Goal: Task Accomplishment & Management: Use online tool/utility

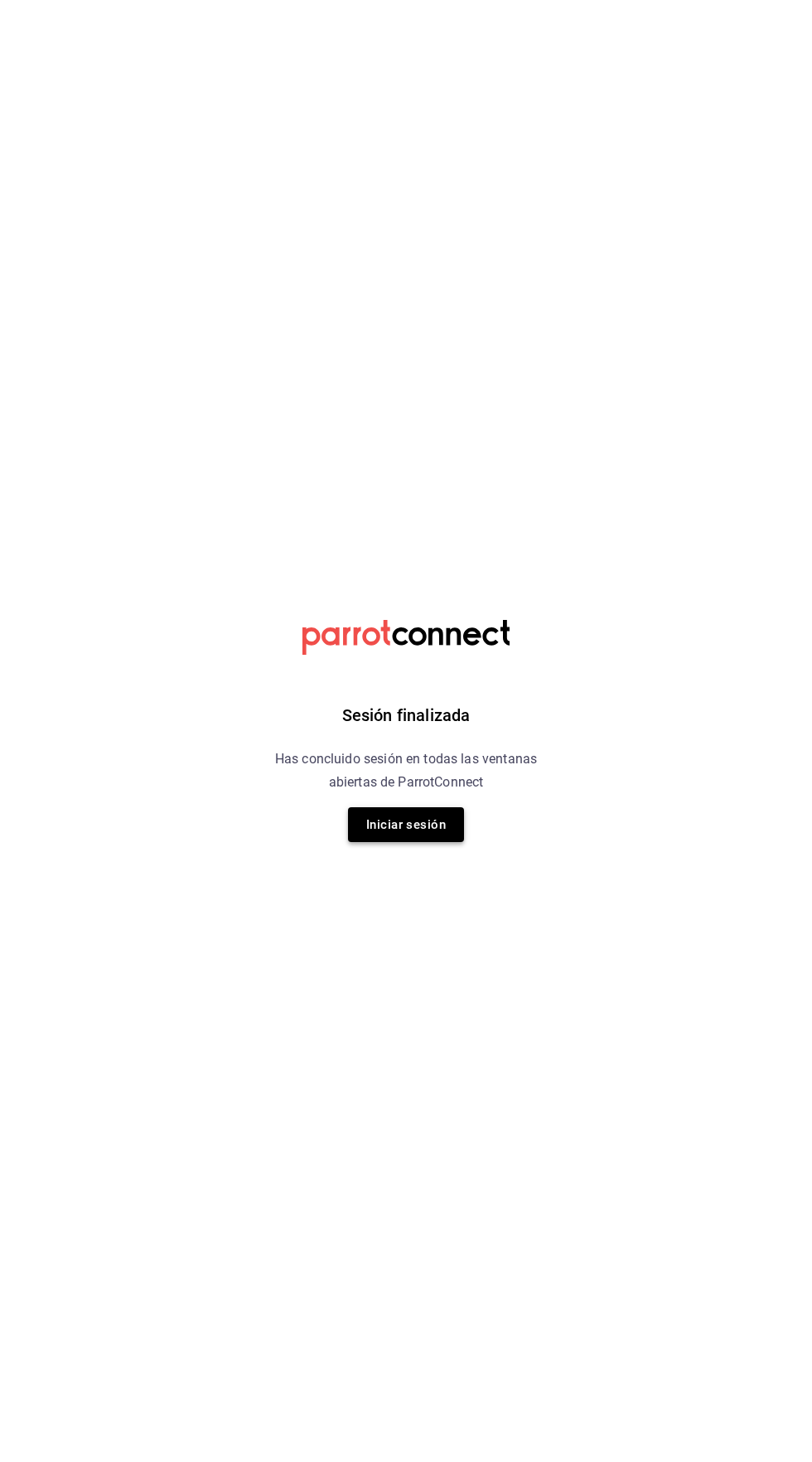
click at [396, 832] on button "Iniciar sesión" at bounding box center [406, 825] width 116 height 35
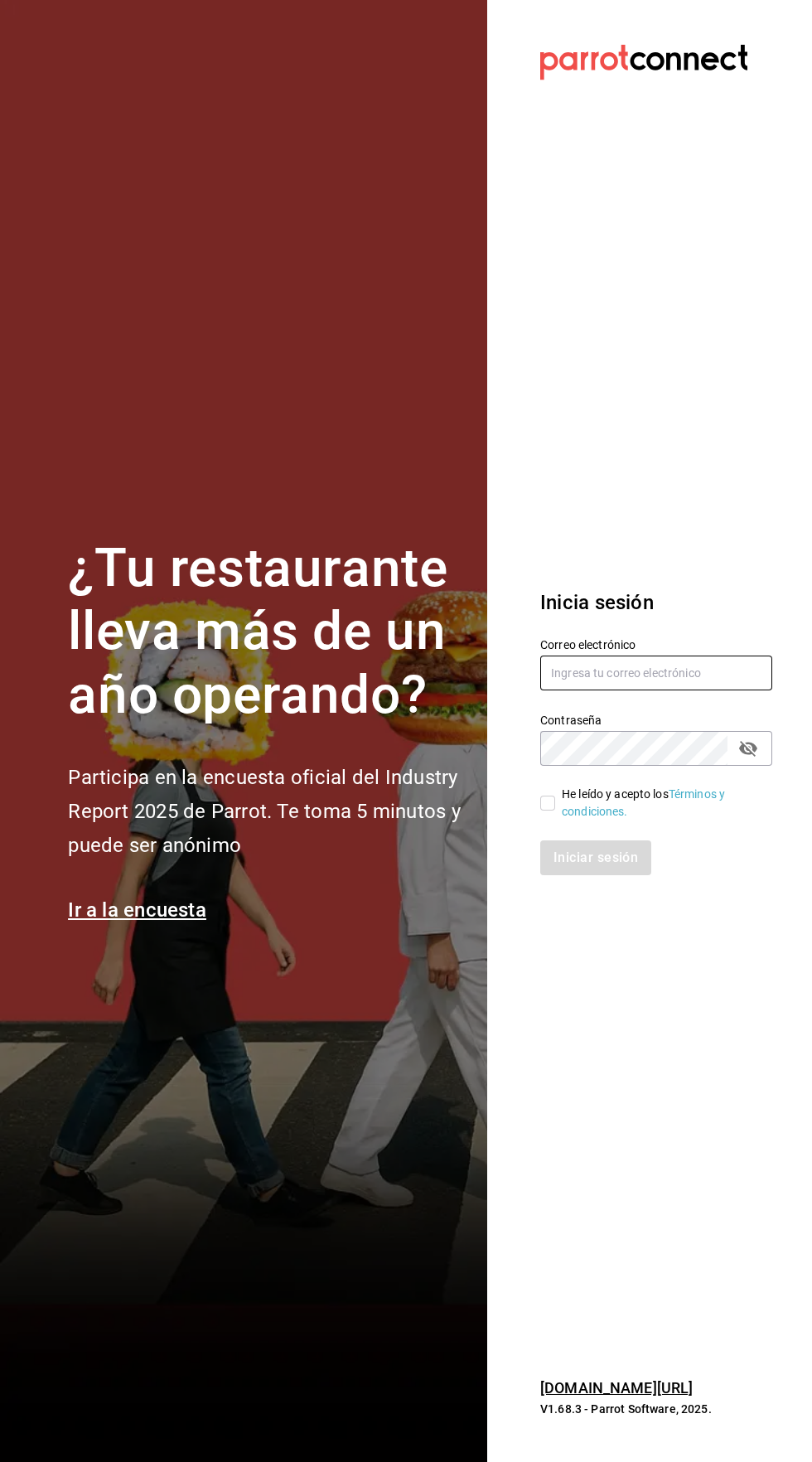
click at [649, 690] on input "text" at bounding box center [657, 673] width 232 height 35
type input "Claudiamunoz.escobar@gmail.com"
click at [553, 810] on input "He leído y acepto los Términos y condiciones." at bounding box center [548, 803] width 15 height 15
checkbox input "true"
click at [609, 875] on button "Iniciar sesión" at bounding box center [596, 858] width 113 height 35
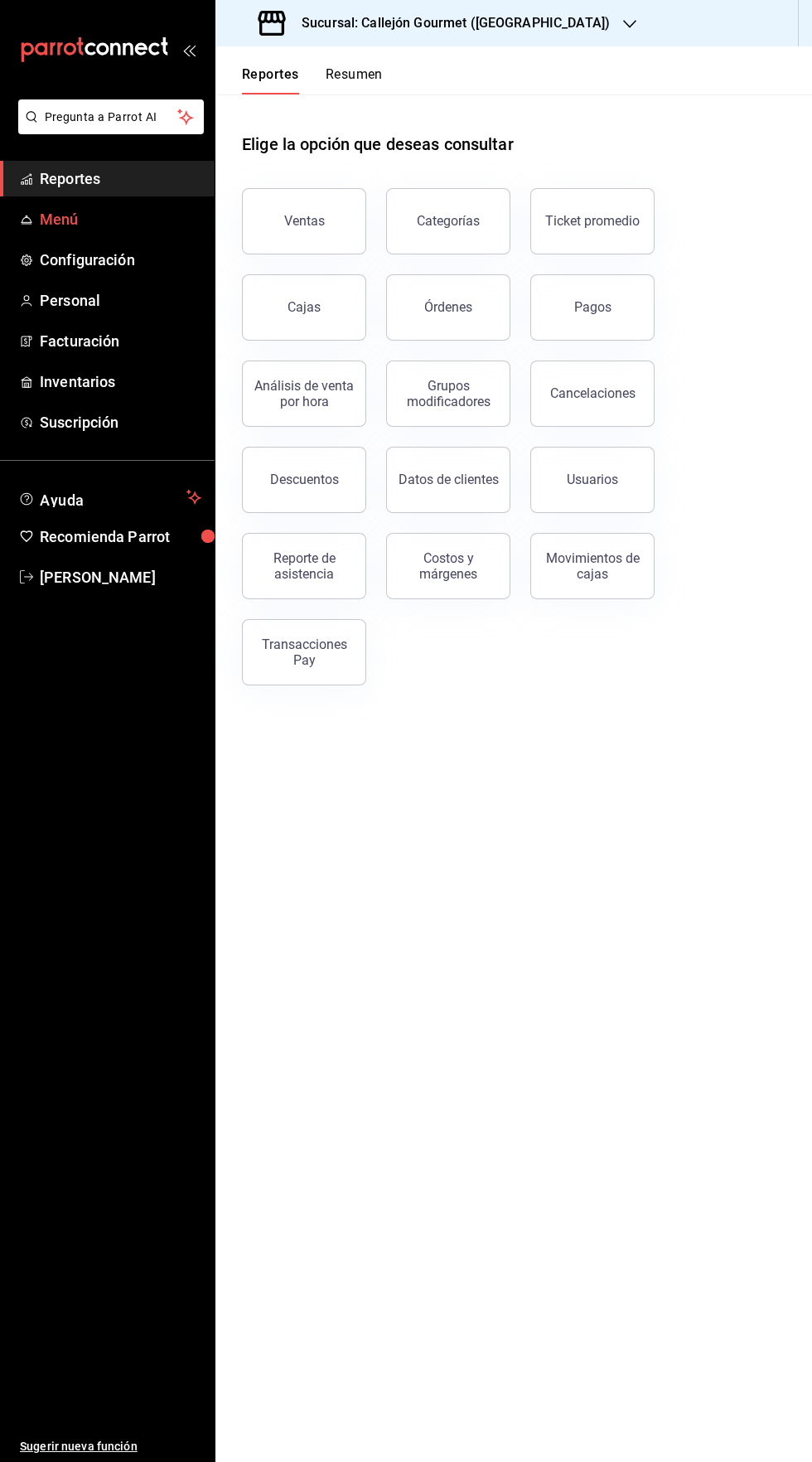
click at [111, 225] on span "Menú" at bounding box center [120, 219] width 161 height 23
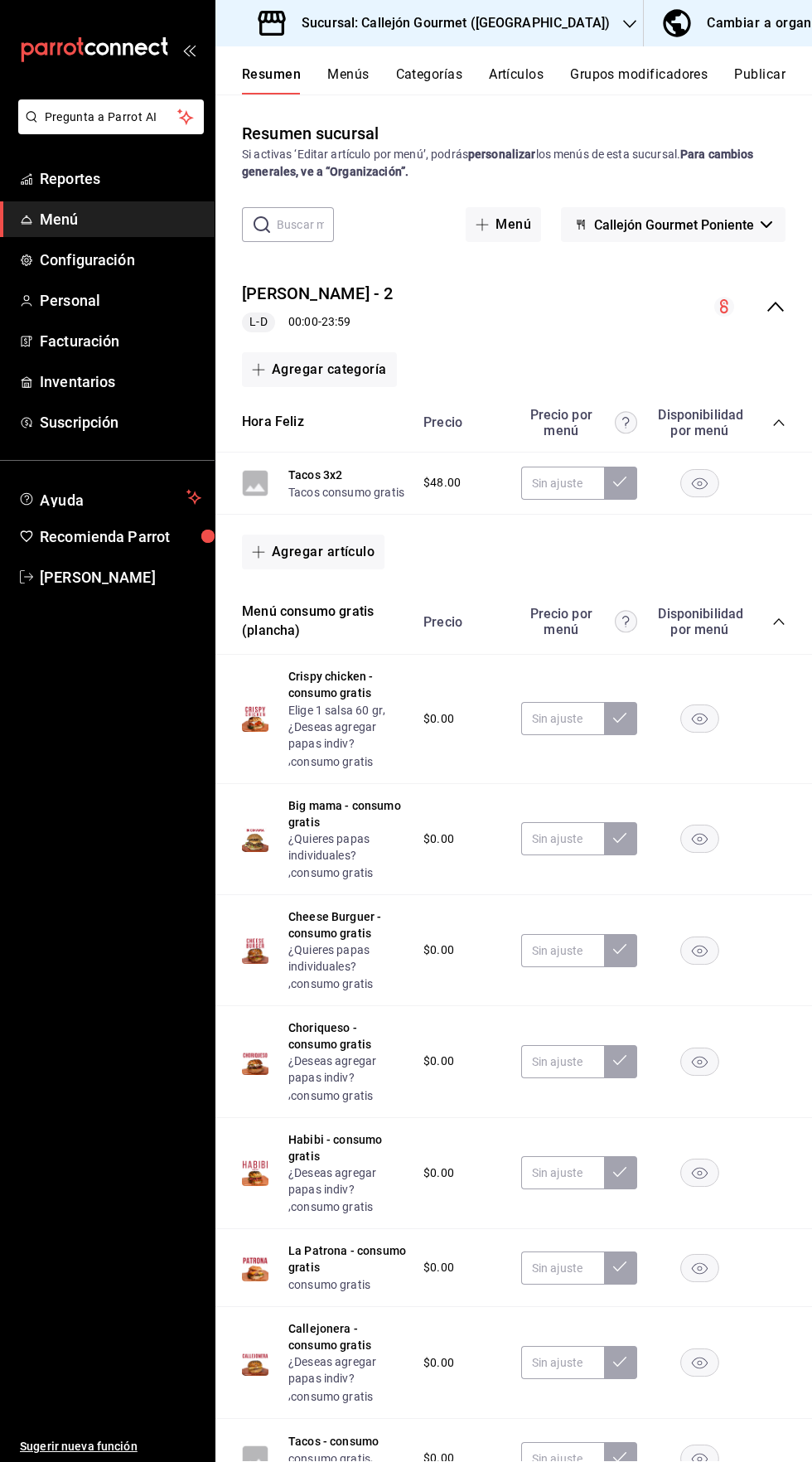
click at [756, 316] on div "collapse-menu-row" at bounding box center [749, 307] width 71 height 20
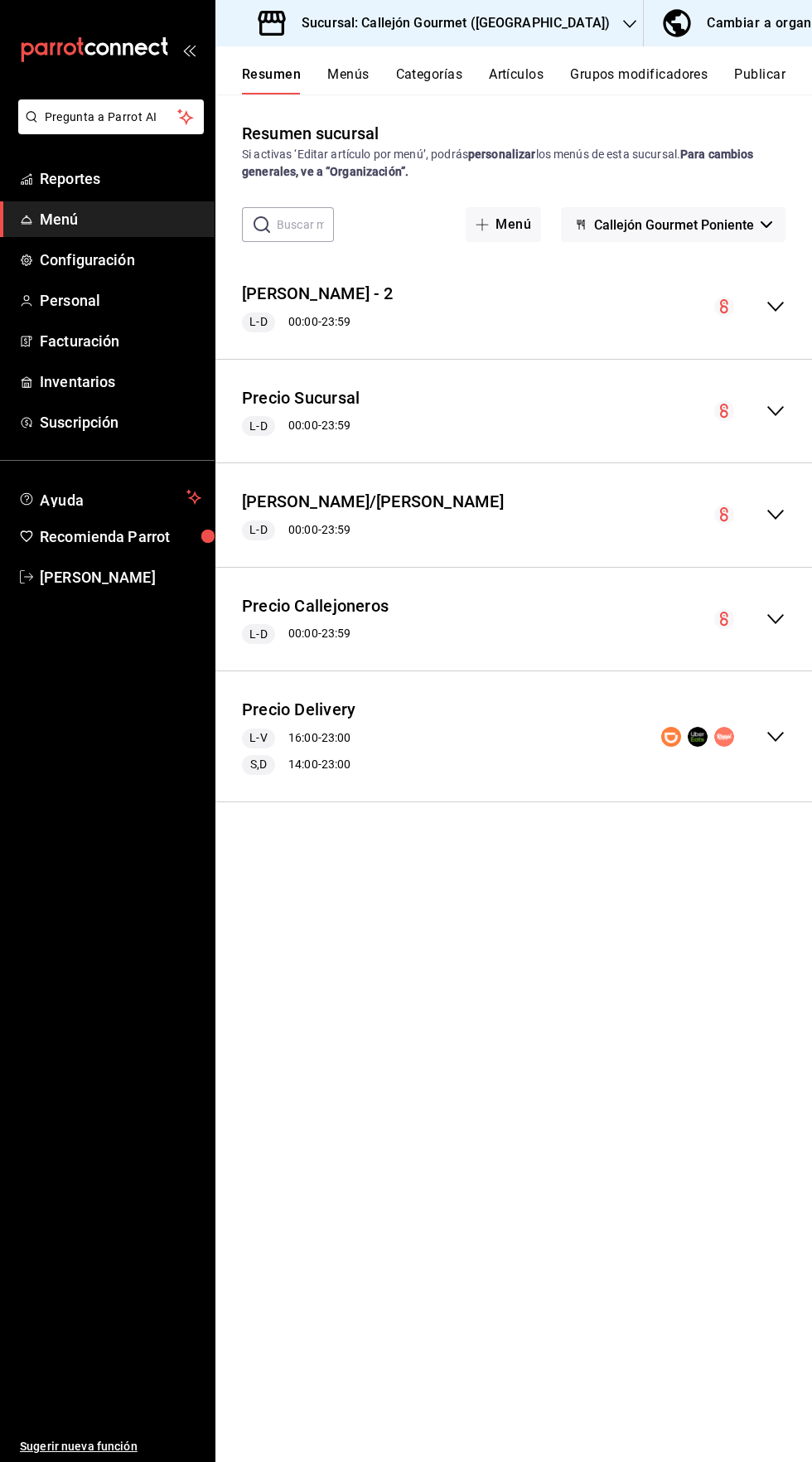
click at [769, 718] on div "Precio Delivery L-V 16:00 - 23:00 S,D 14:00 - 23:00" at bounding box center [514, 736] width 596 height 104
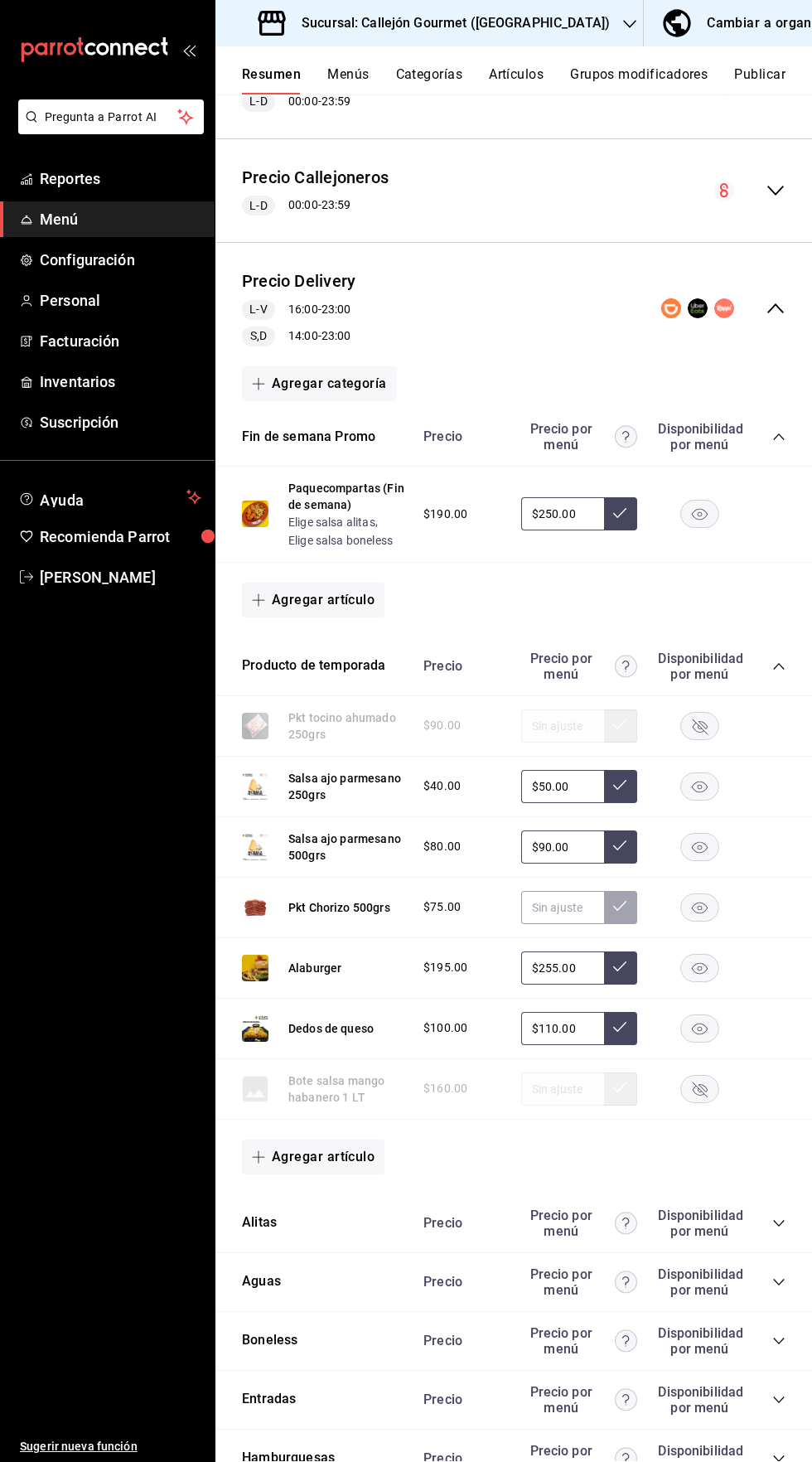
scroll to position [510, 0]
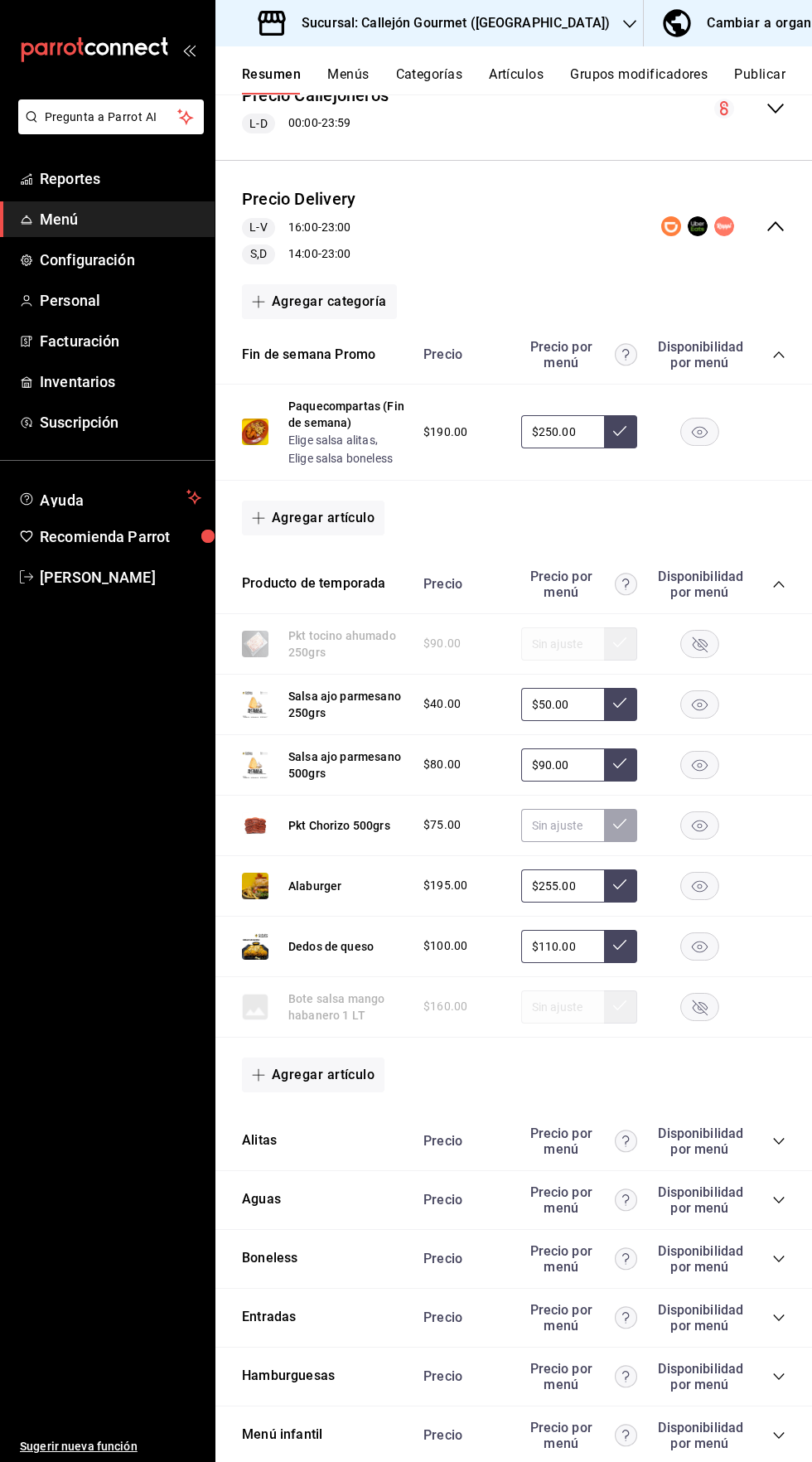
click at [699, 644] on icon "button" at bounding box center [700, 644] width 15 height 15
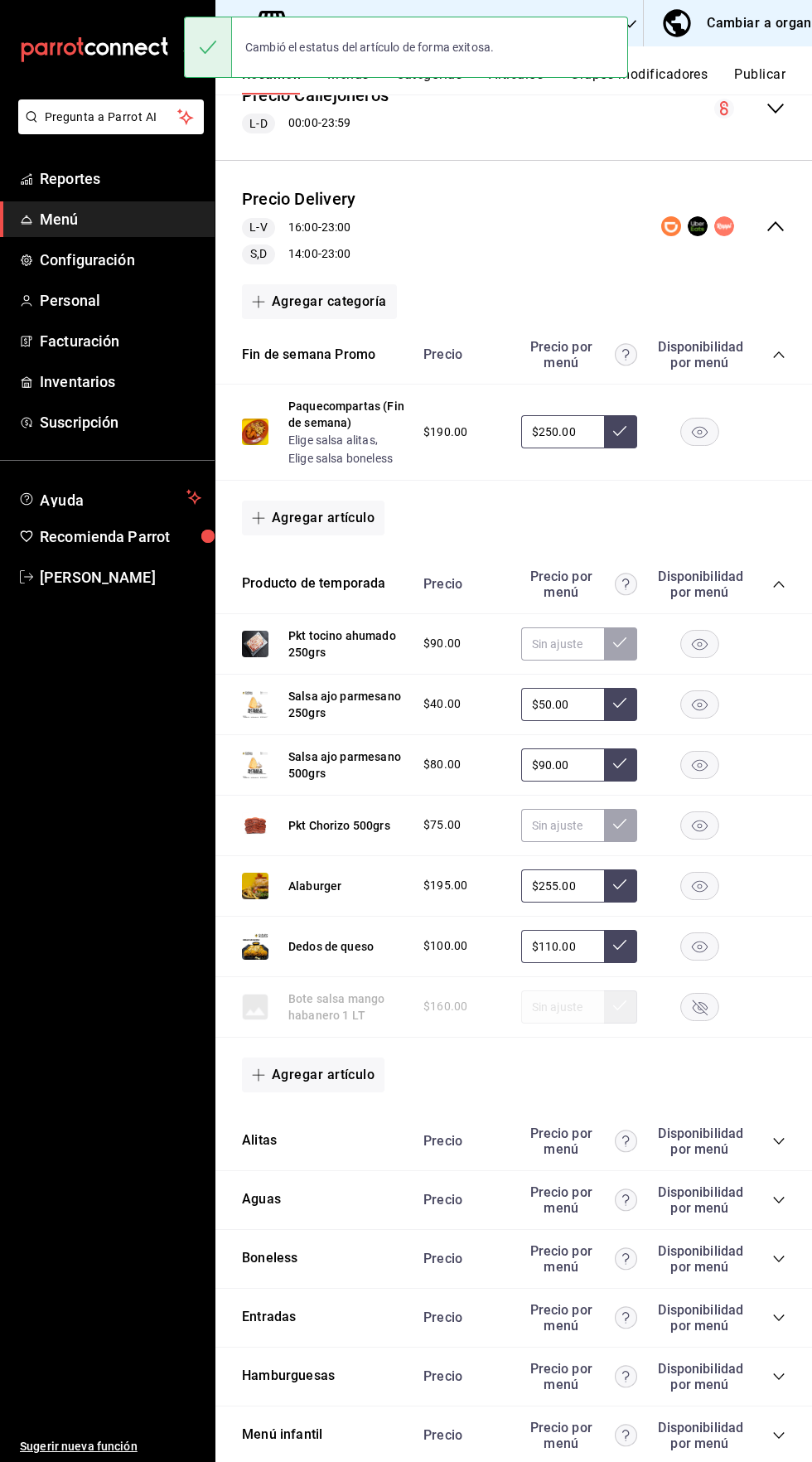
scroll to position [553, 0]
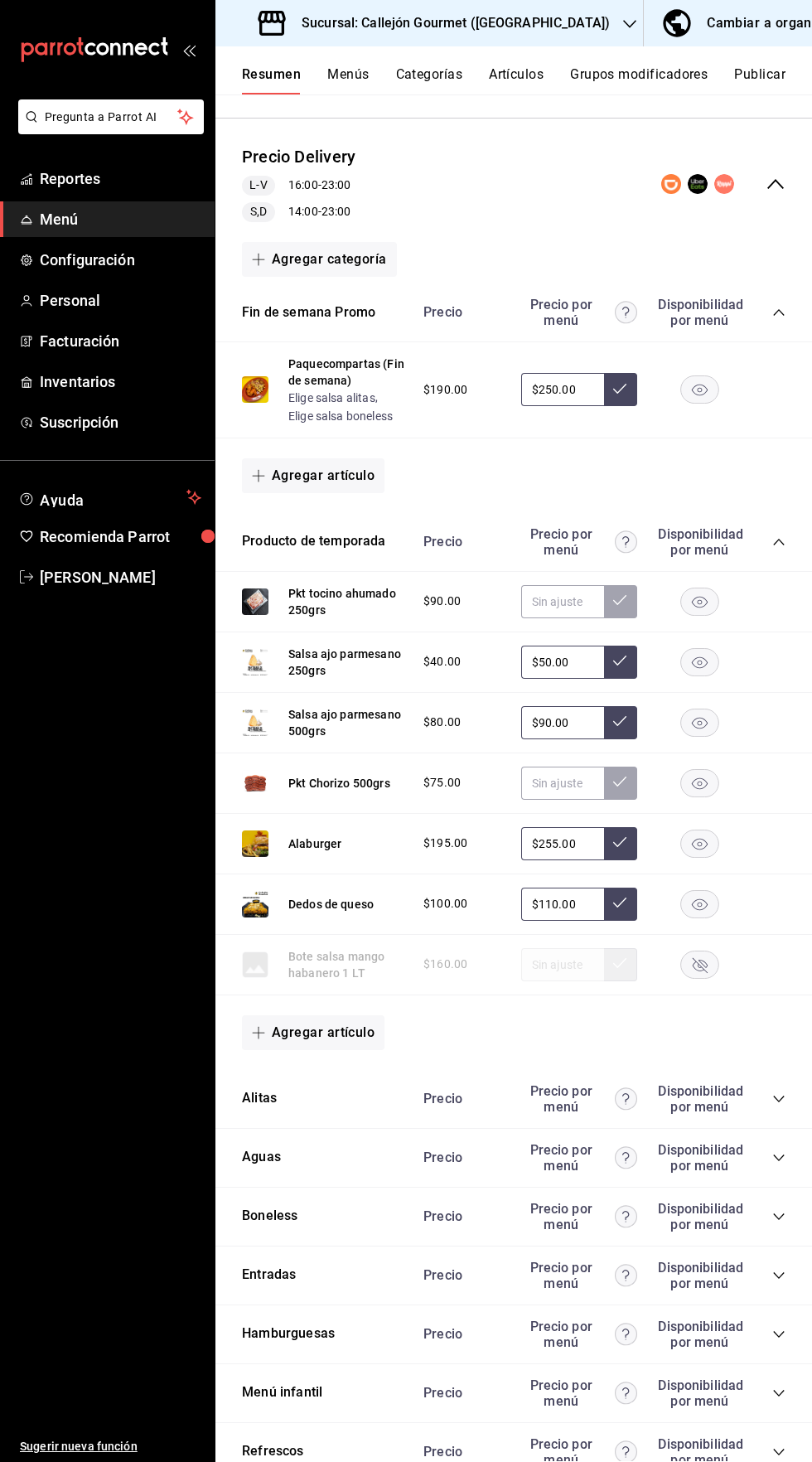
click at [778, 1098] on icon "collapse-category-row" at bounding box center [779, 1099] width 13 height 13
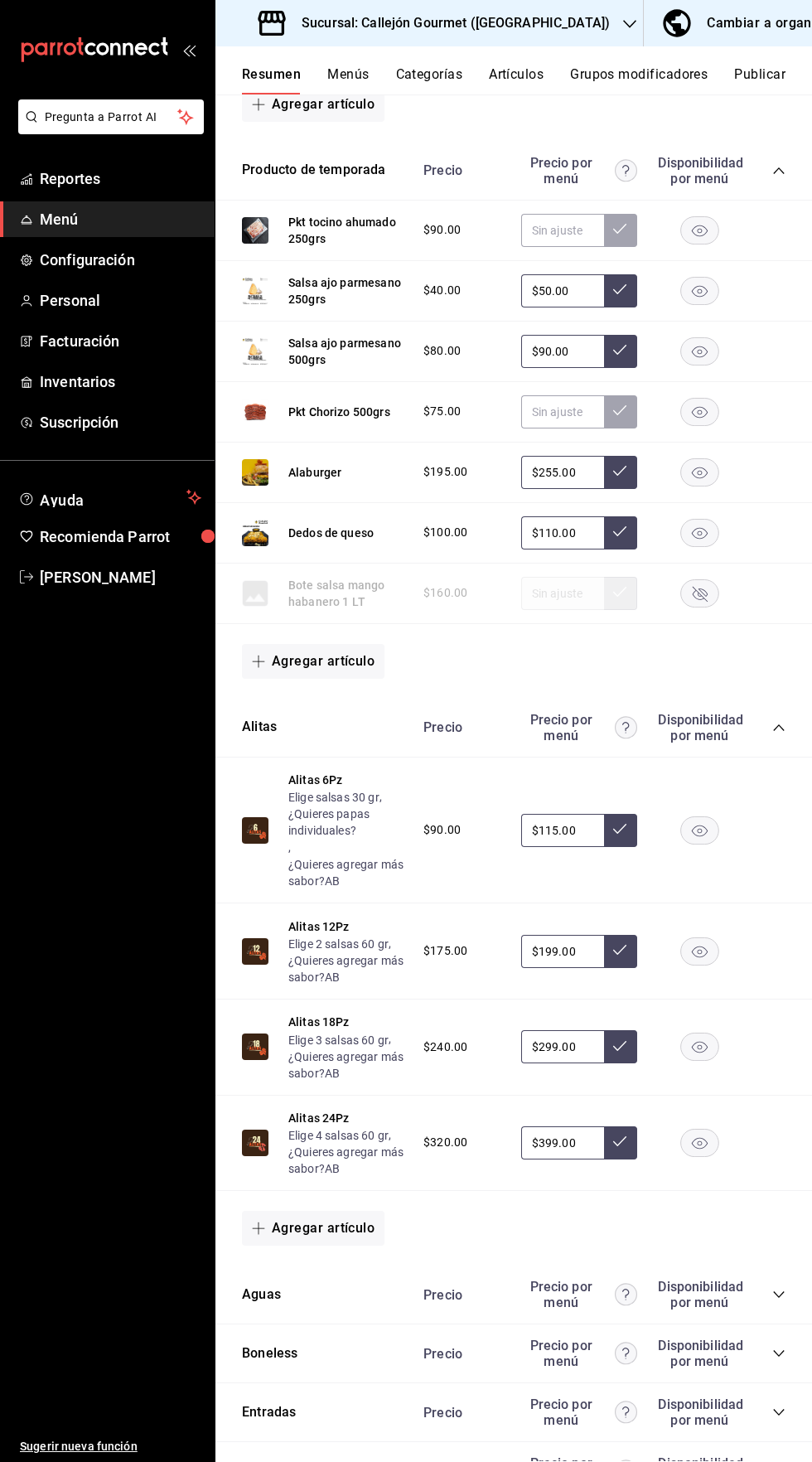
scroll to position [1062, 0]
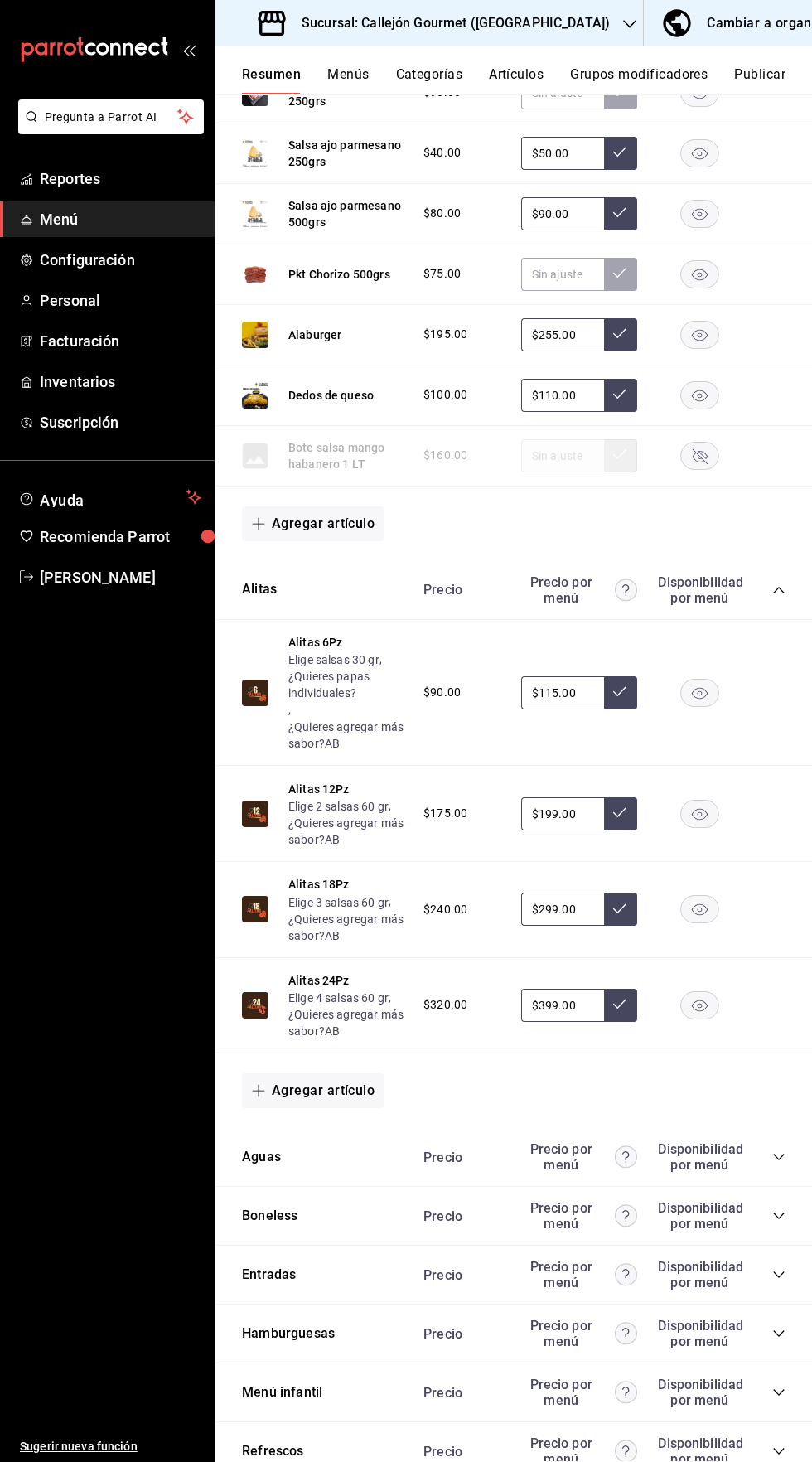
click at [779, 1157] on icon "collapse-category-row" at bounding box center [779, 1157] width 13 height 13
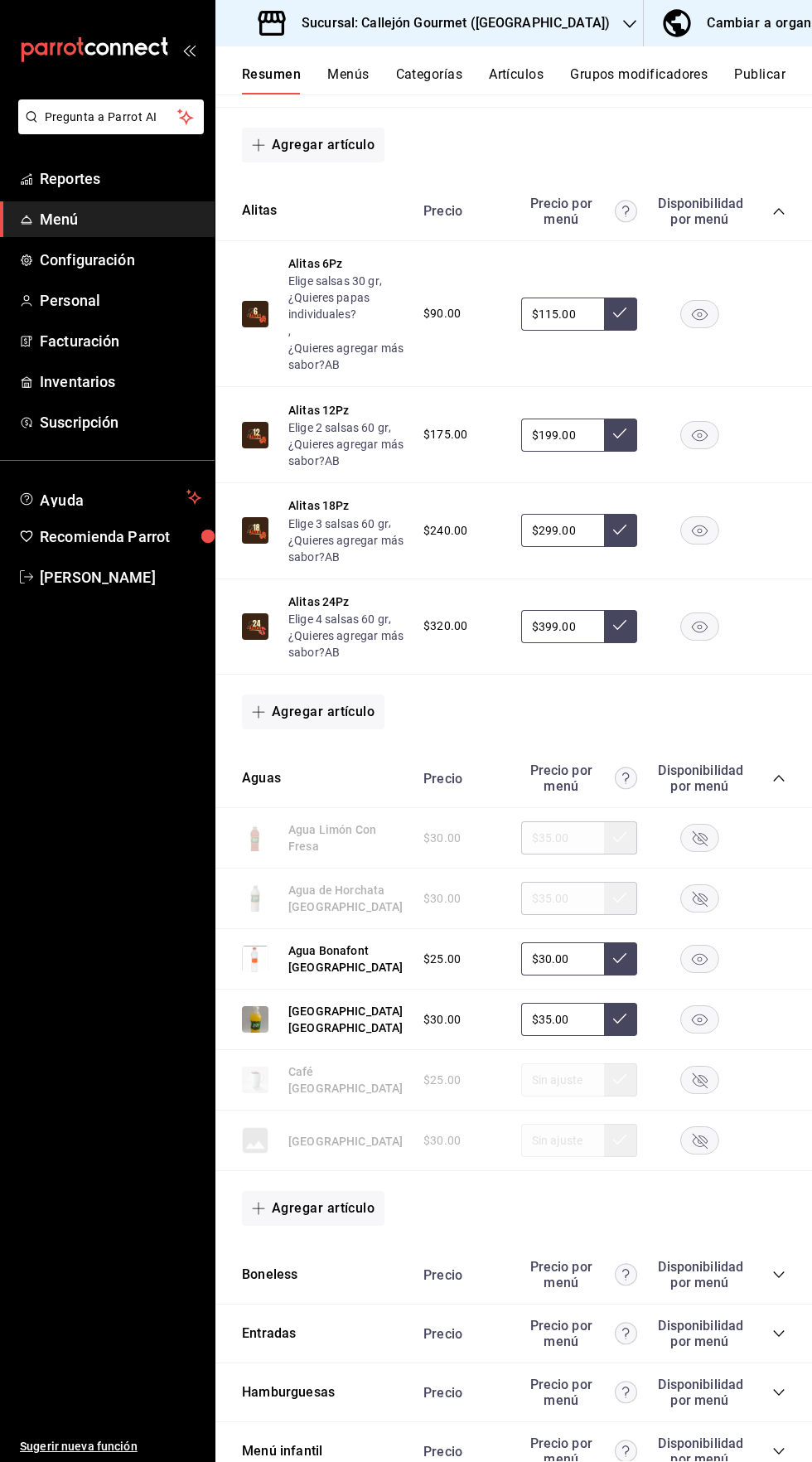
scroll to position [1499, 0]
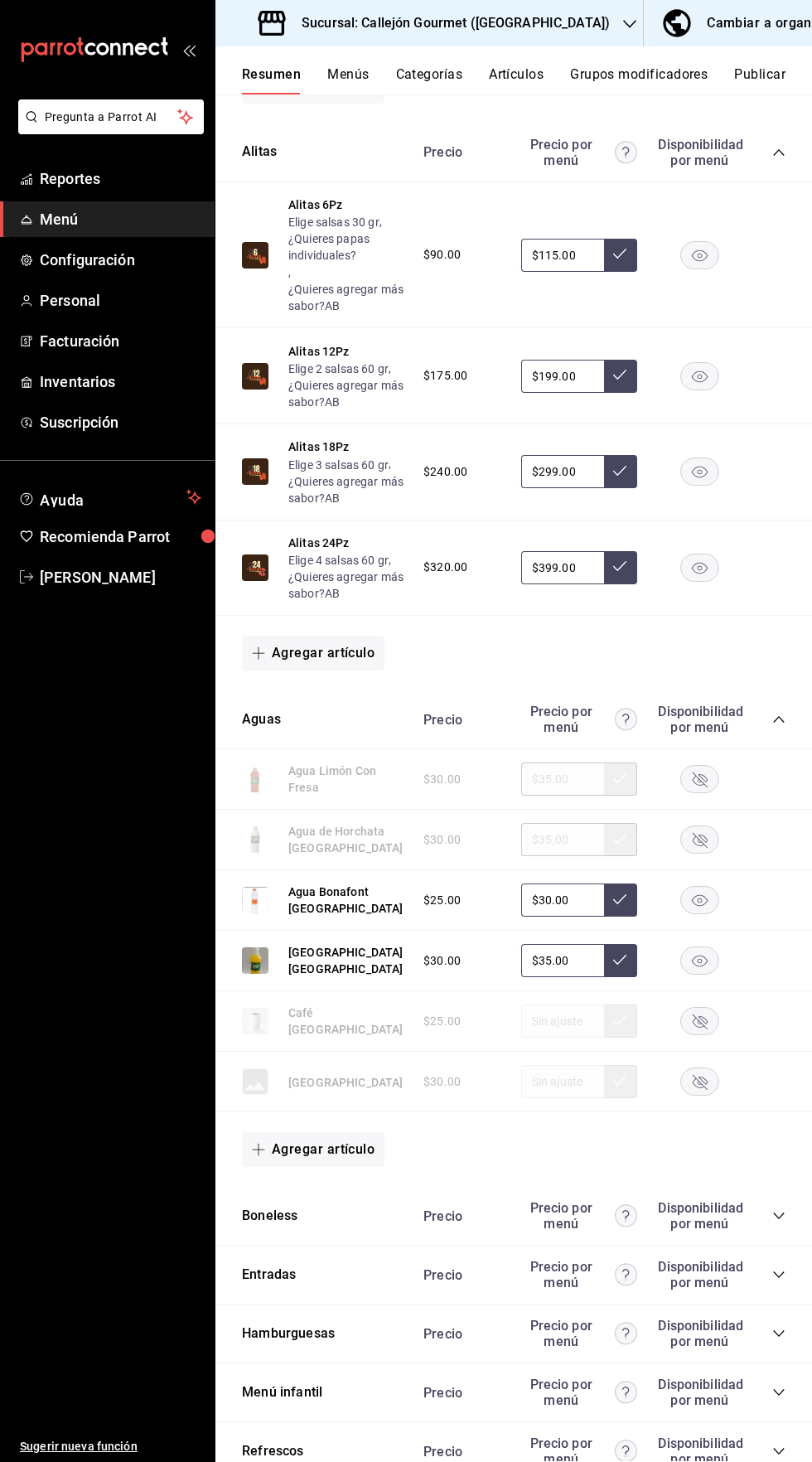
click at [779, 719] on icon "collapse-category-row" at bounding box center [779, 719] width 13 height 13
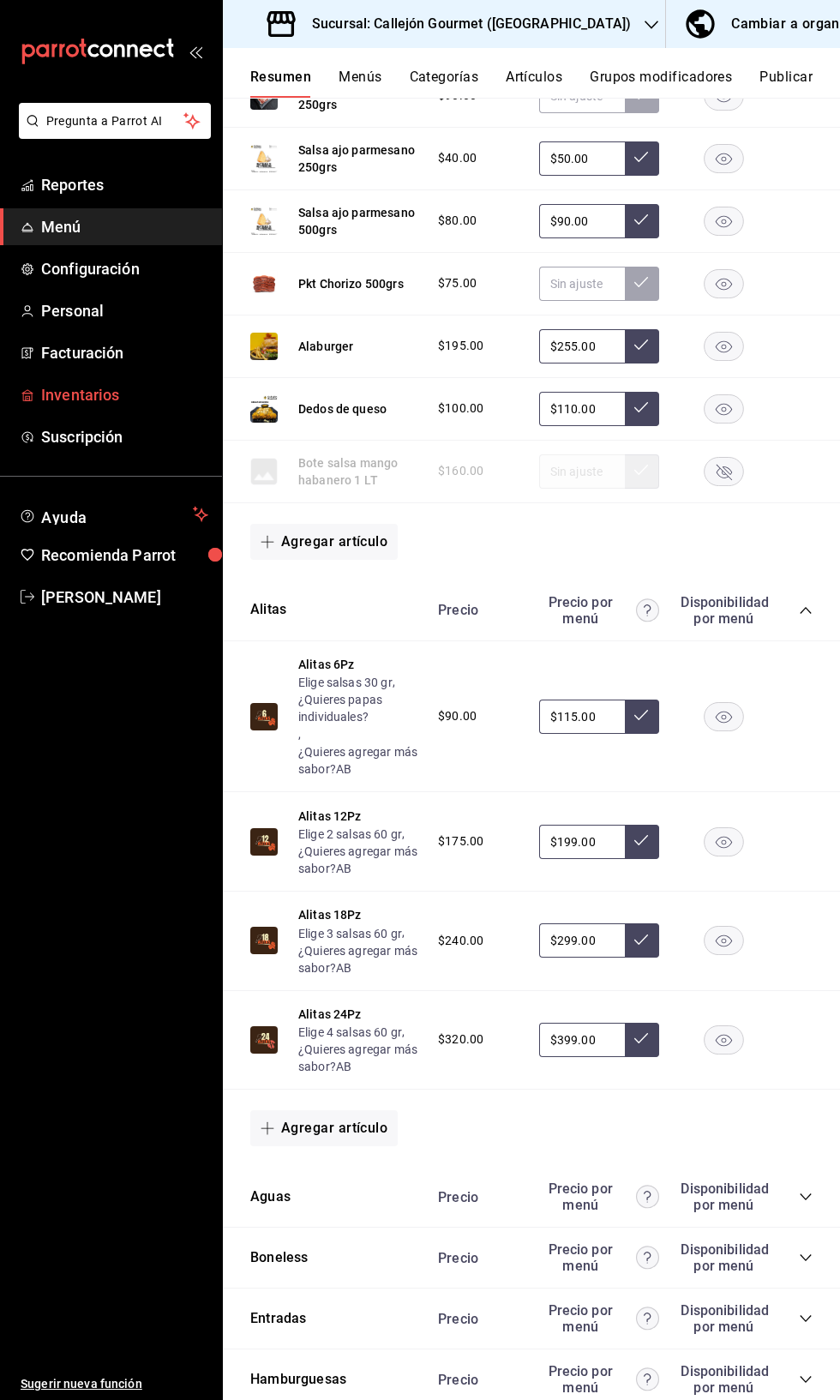
scroll to position [243, 0]
click at [805, 1250] on icon "collapse-category-row" at bounding box center [805, 1257] width 14 height 14
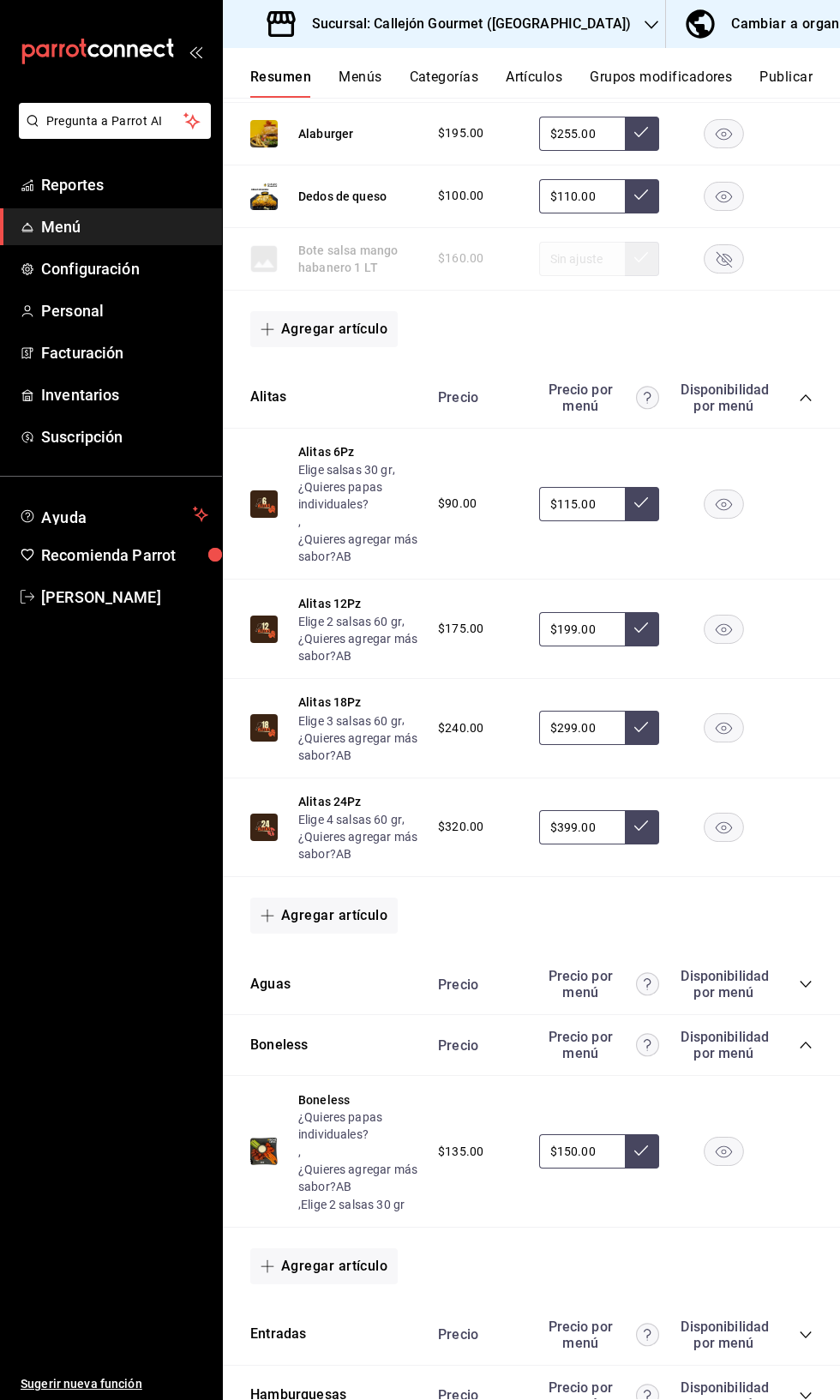
scroll to position [1326, 0]
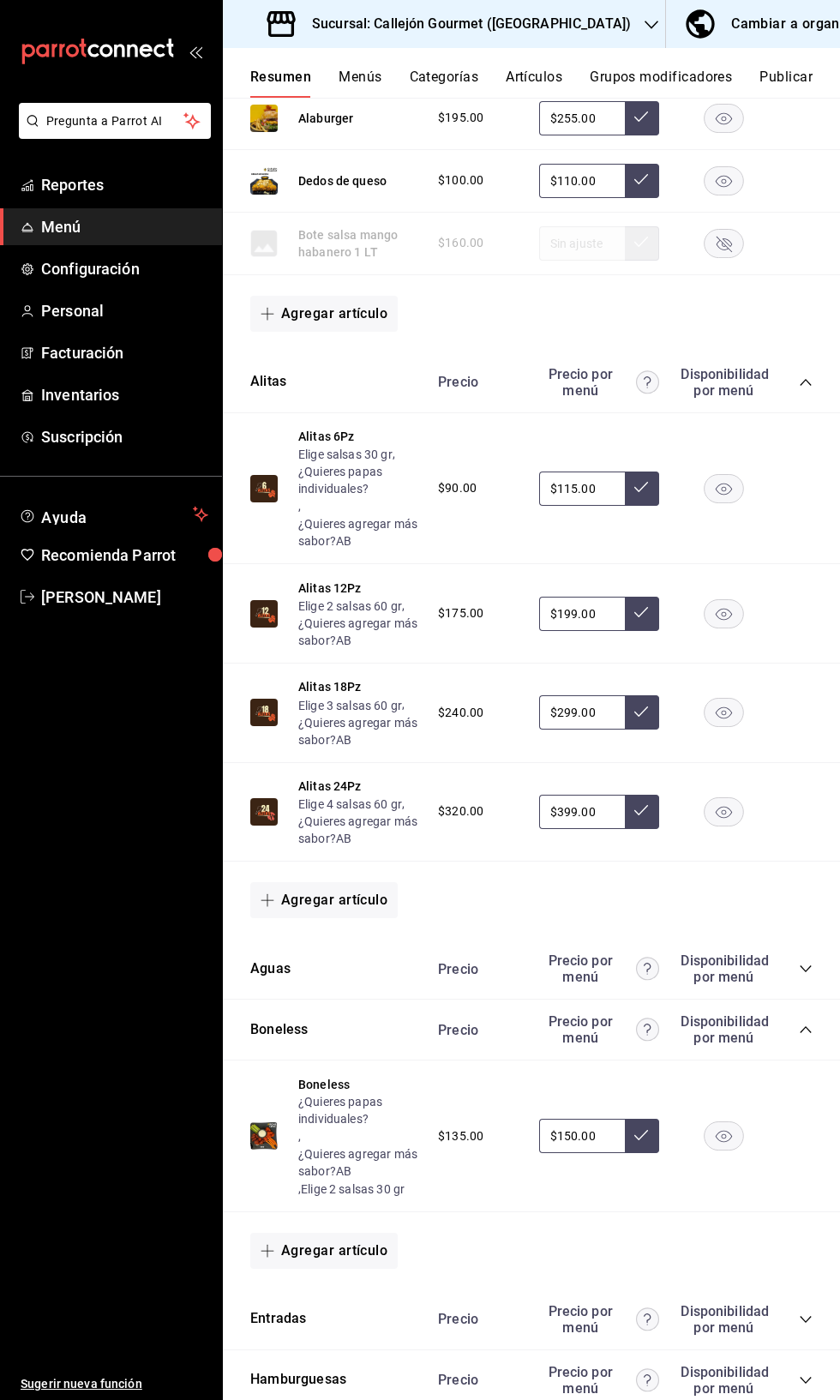
click at [805, 1313] on icon "collapse-category-row" at bounding box center [805, 1320] width 14 height 14
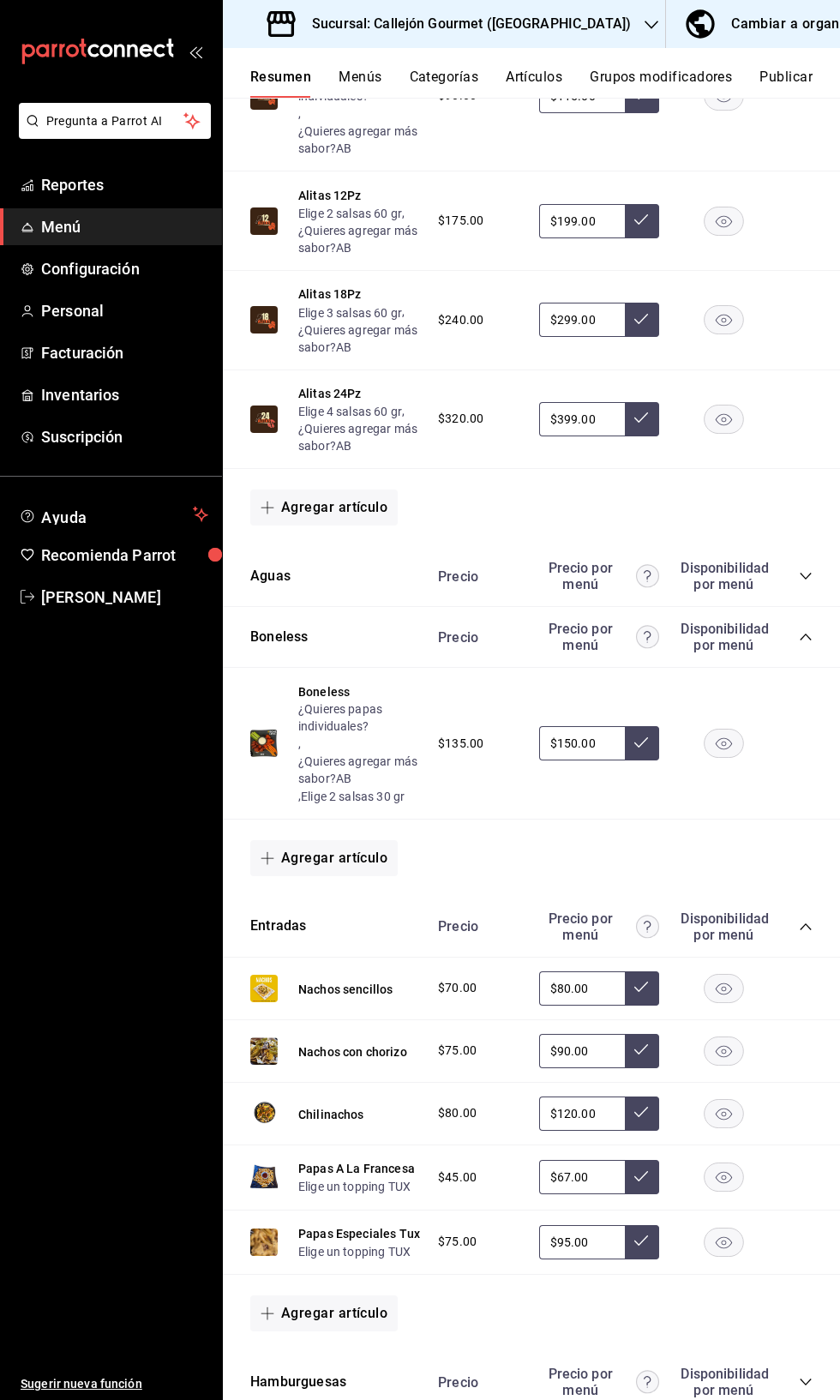
scroll to position [1721, 0]
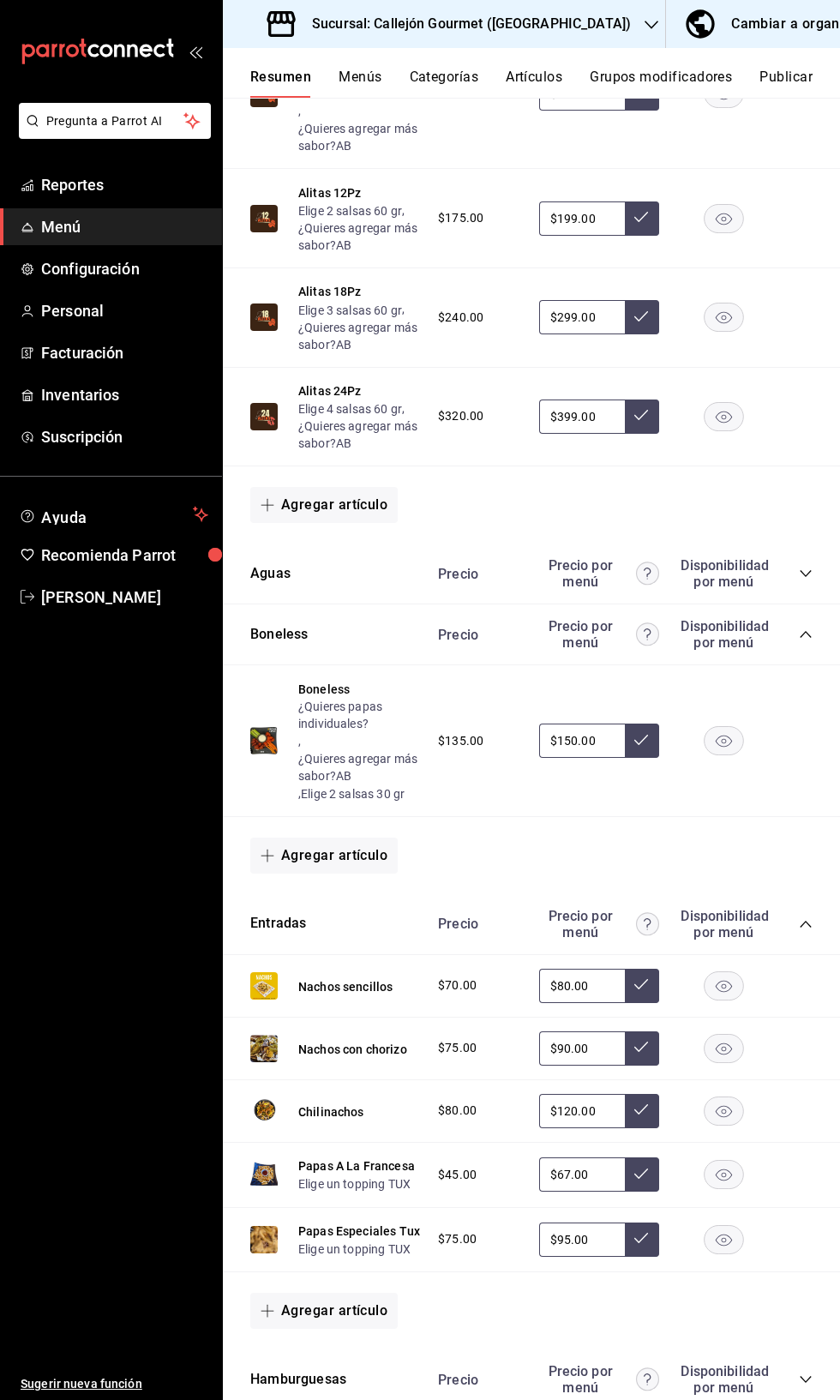
click at [805, 1372] on icon "collapse-category-row" at bounding box center [805, 1379] width 14 height 14
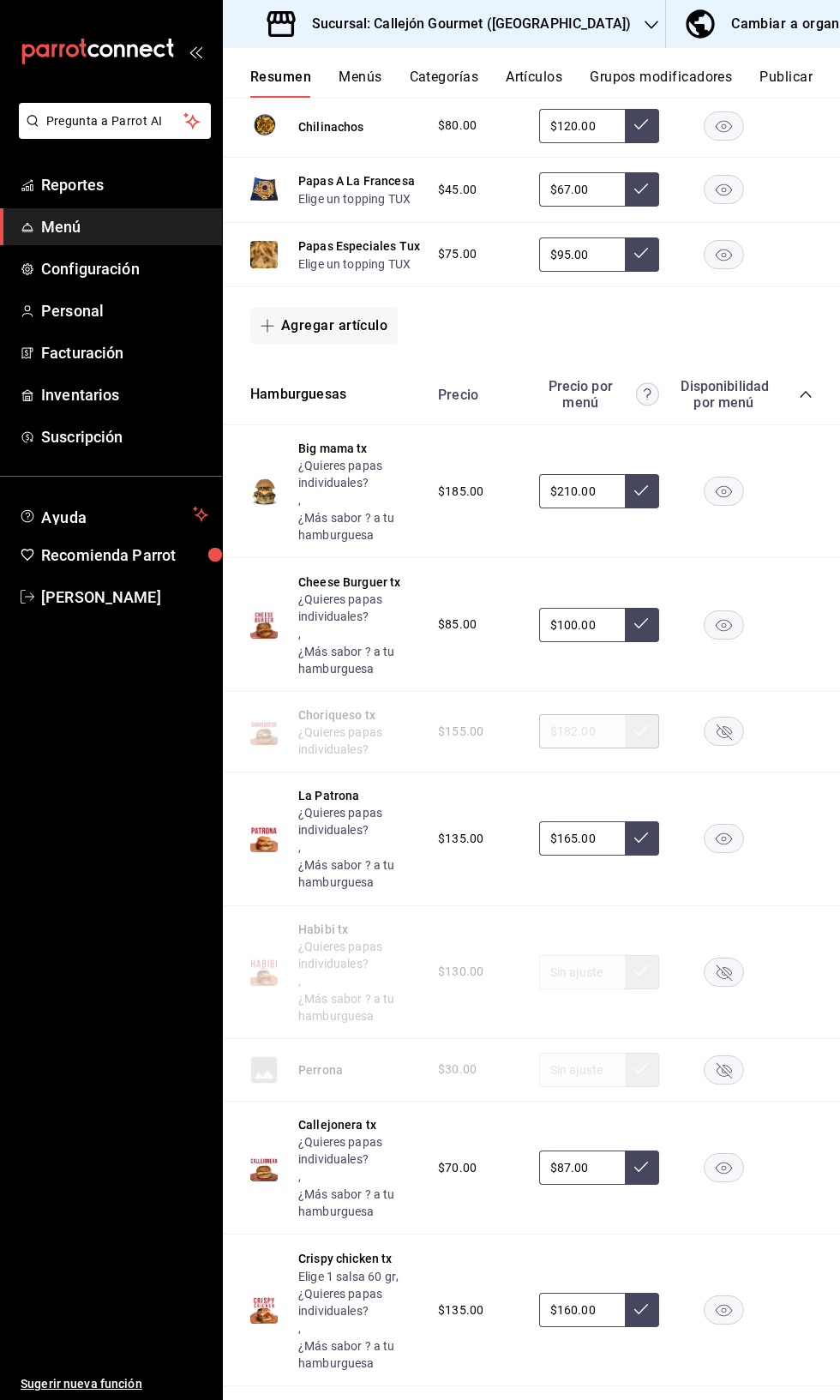
scroll to position [2823, 0]
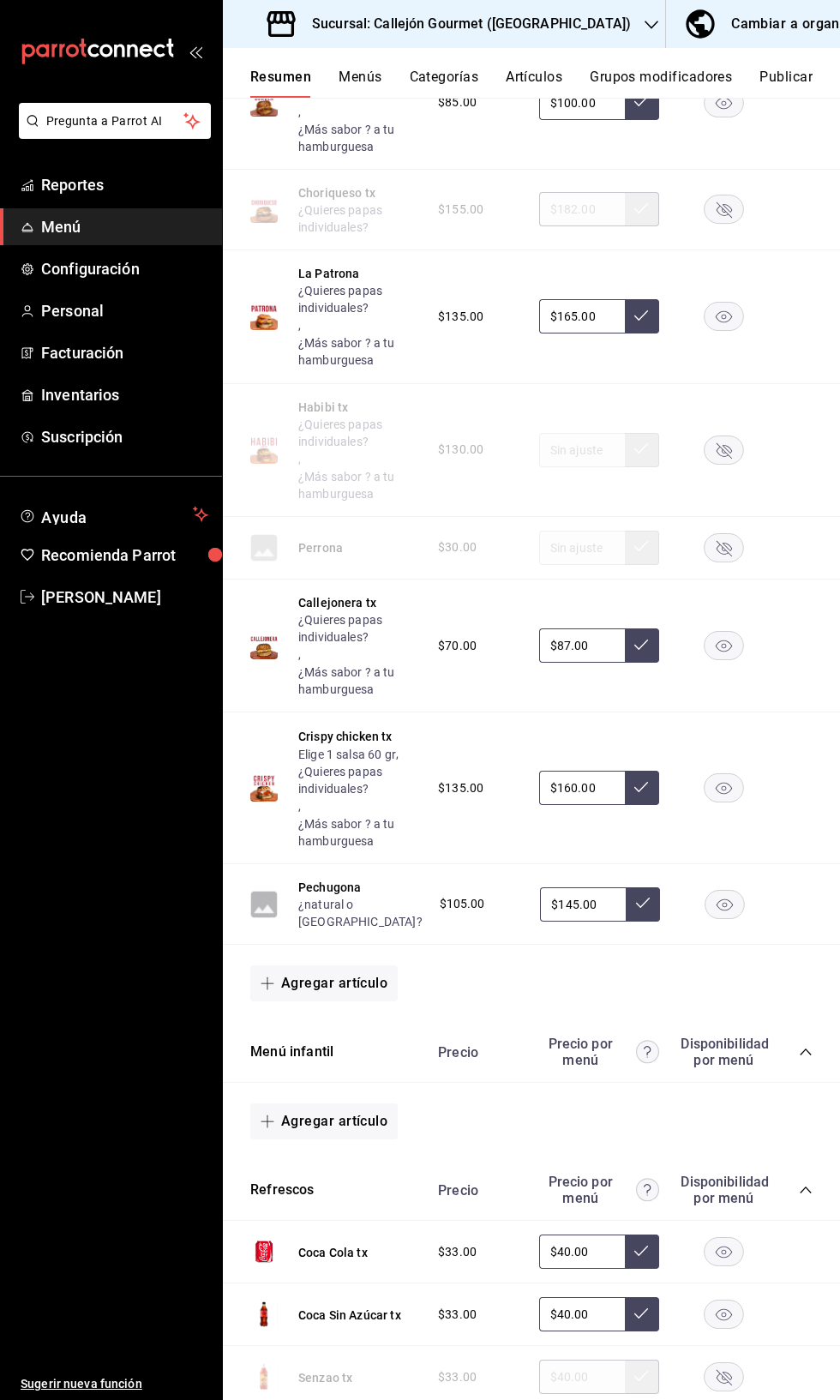
scroll to position [243, 0]
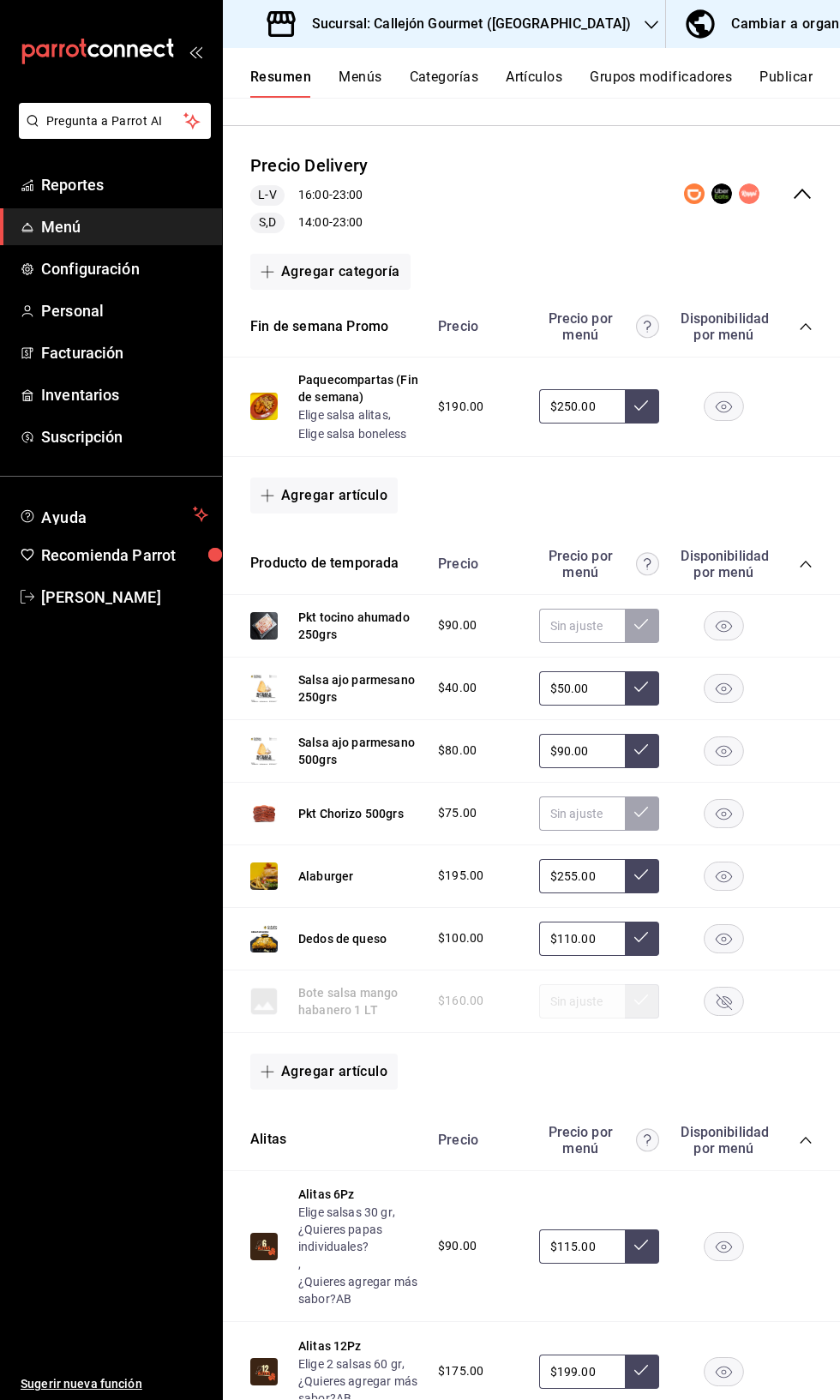
scroll to position [0, 0]
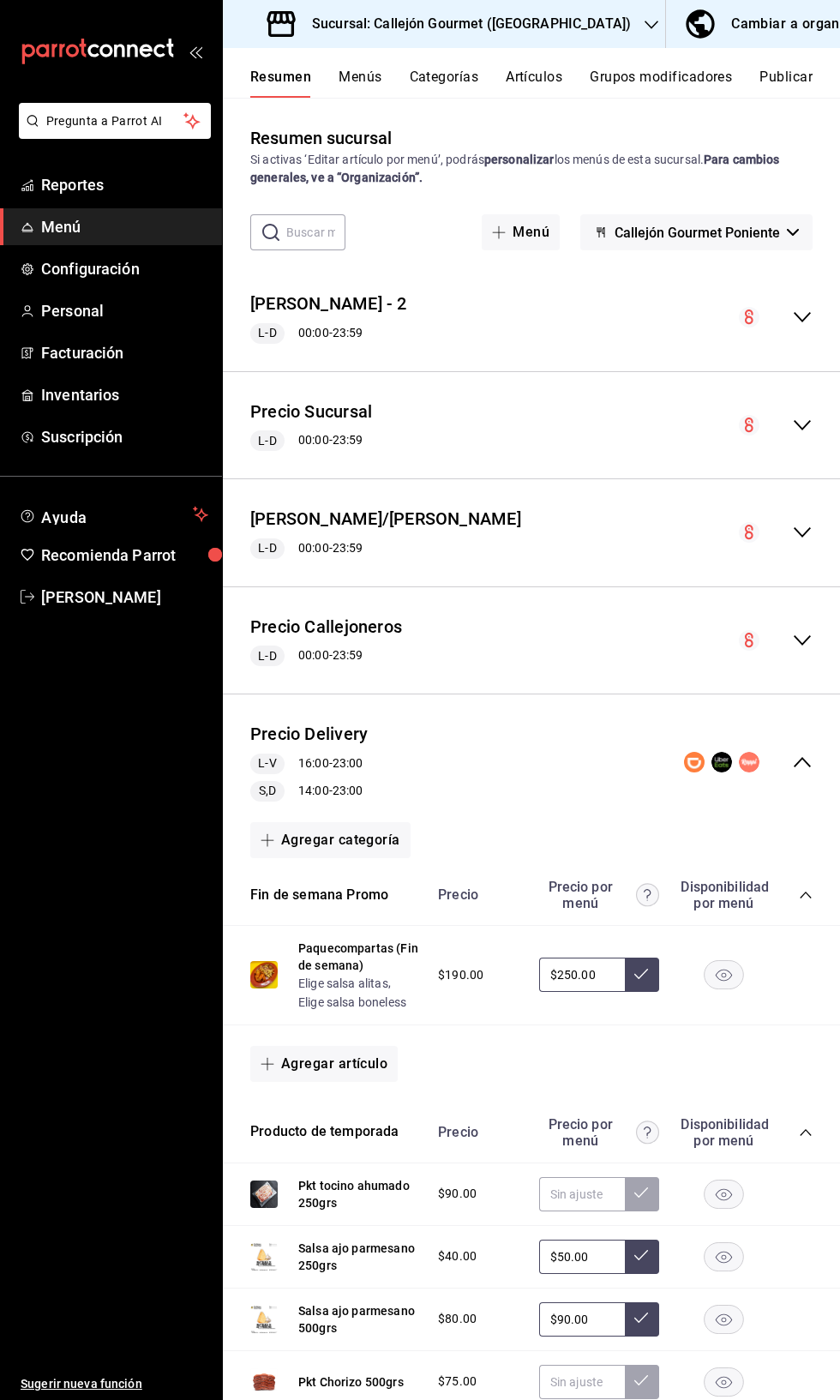
click at [792, 752] on icon "collapse-menu-row" at bounding box center [803, 762] width 21 height 21
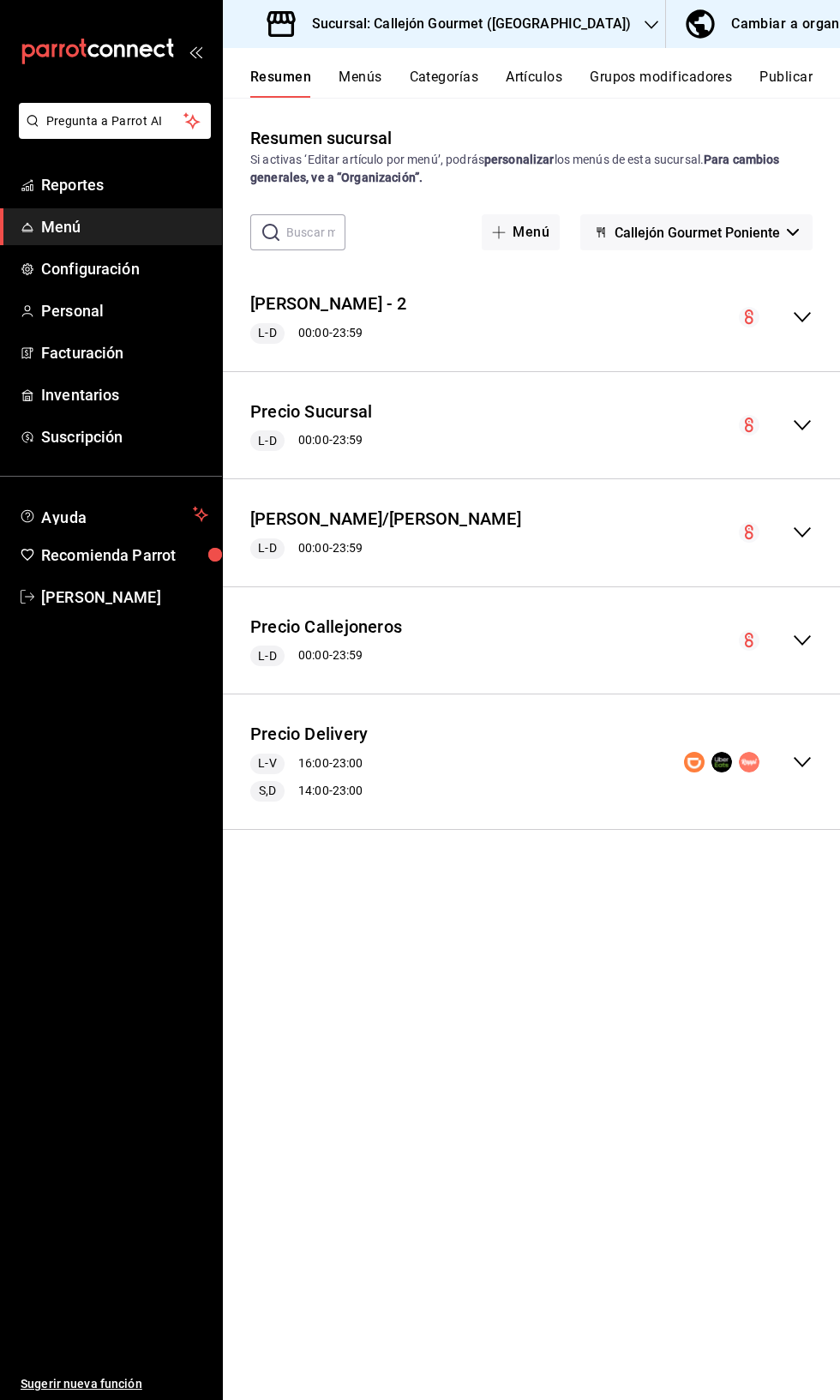
click at [792, 80] on button "Publicar" at bounding box center [786, 83] width 53 height 29
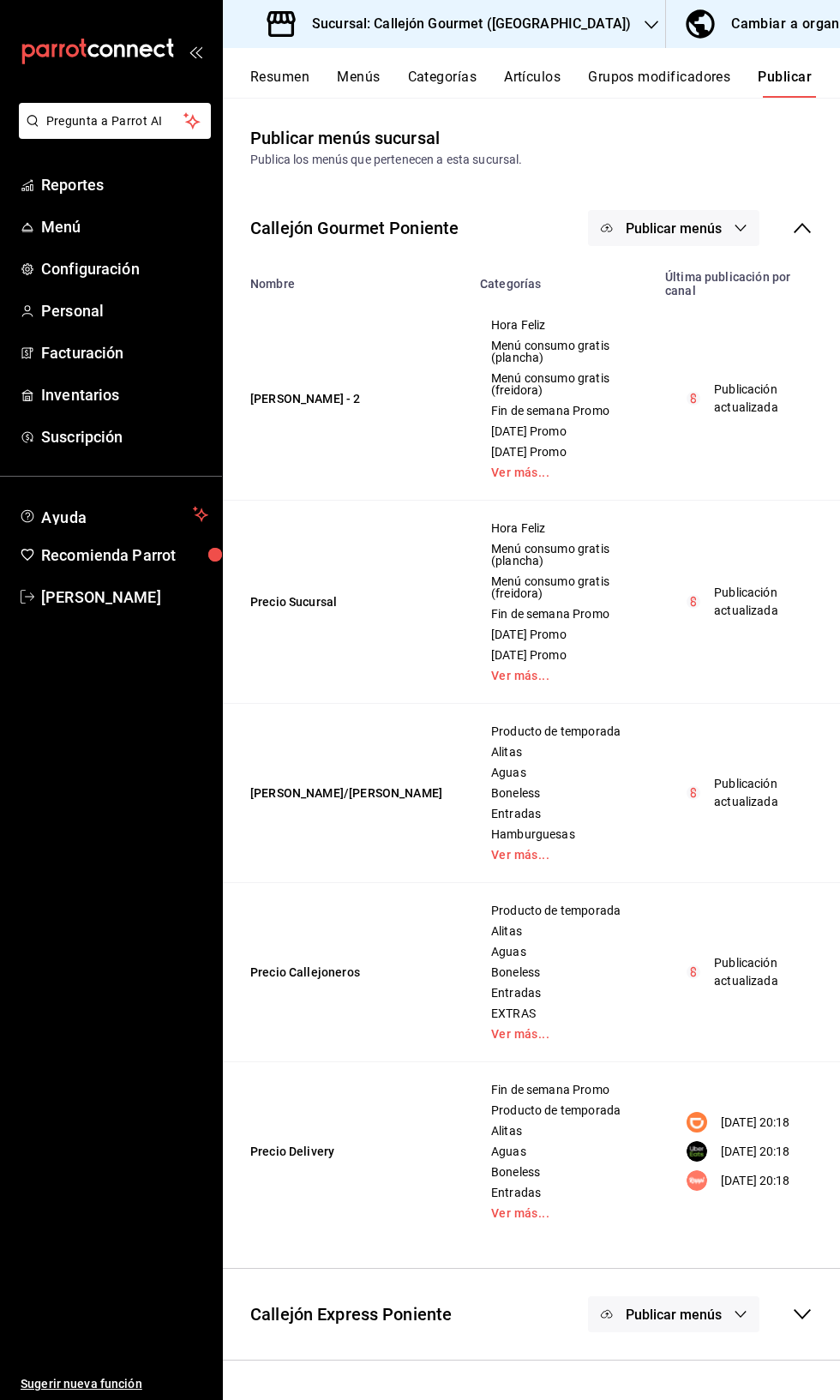
click at [681, 231] on span "Publicar menús" at bounding box center [673, 228] width 96 height 16
click at [699, 332] on span "DiDi Food" at bounding box center [698, 332] width 82 height 18
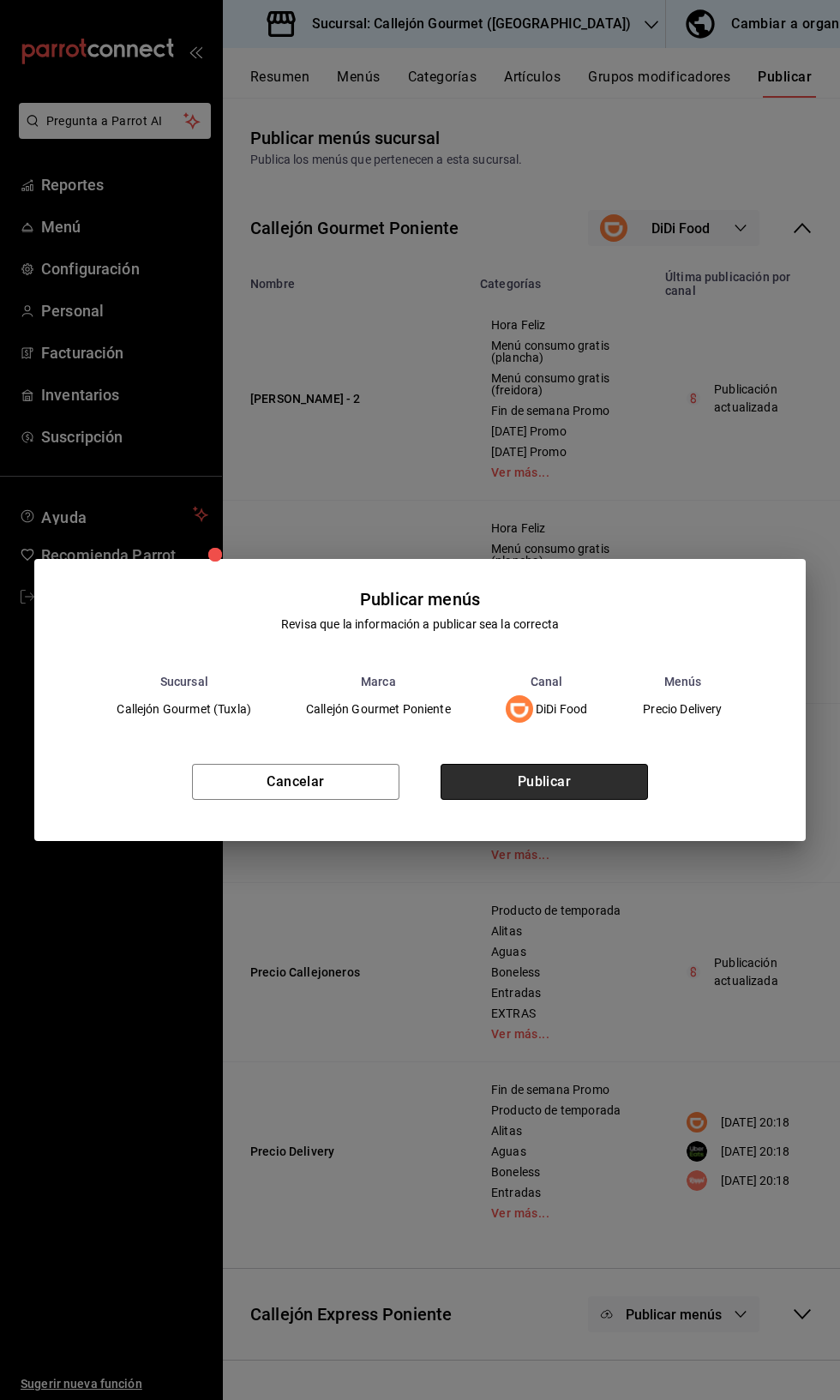
click at [567, 785] on button "Publicar" at bounding box center [544, 782] width 207 height 36
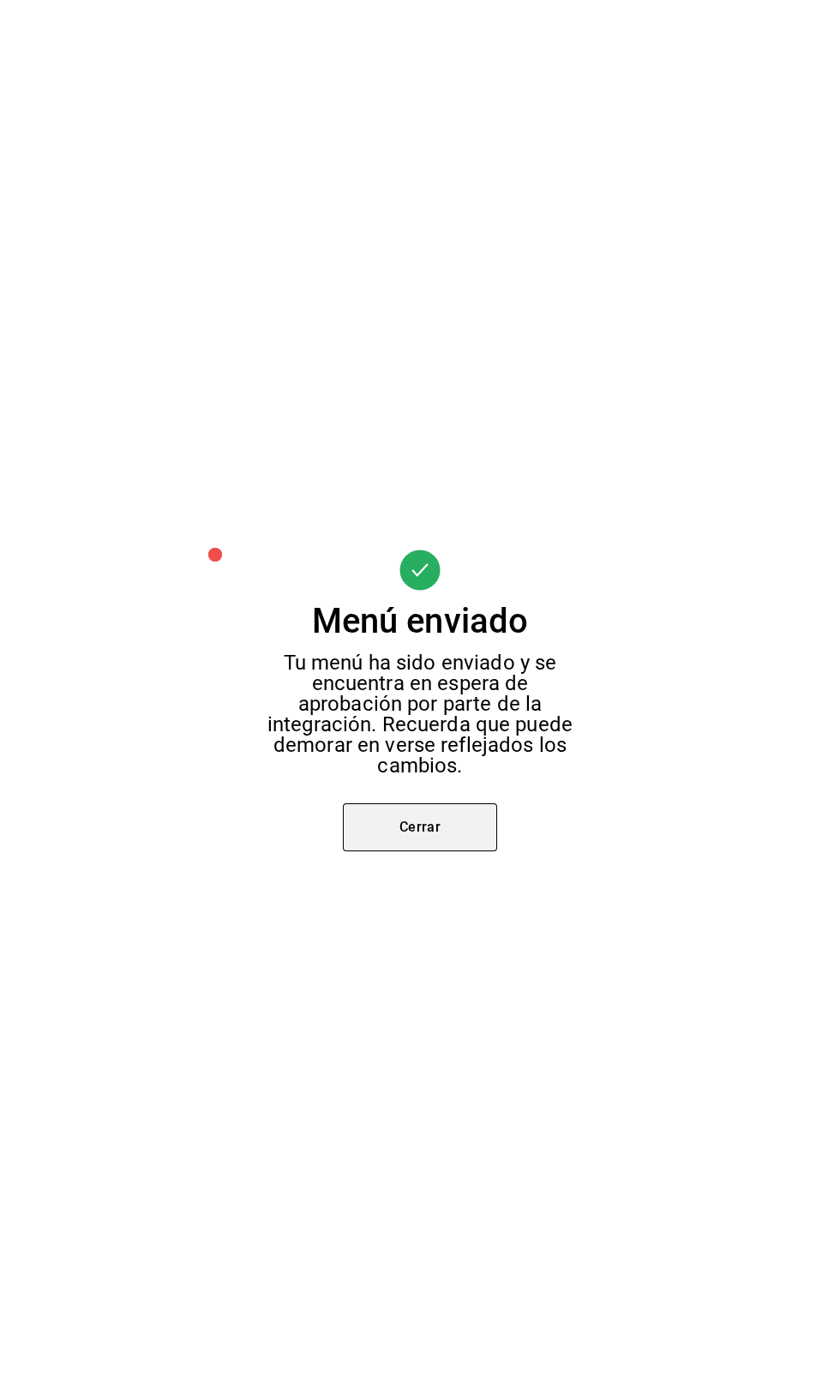
click at [429, 841] on button "Cerrar" at bounding box center [420, 827] width 155 height 48
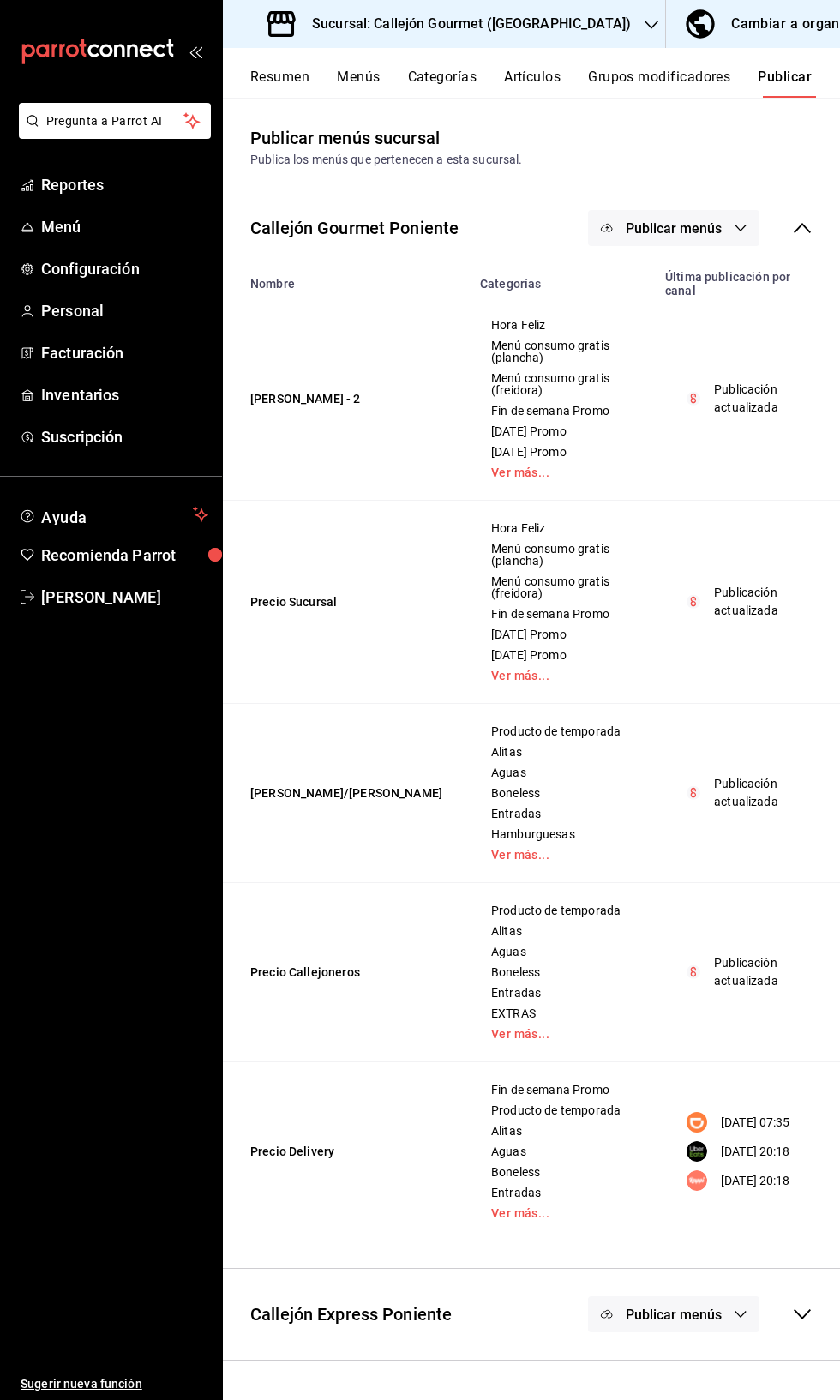
click at [697, 228] on span "Publicar menús" at bounding box center [673, 228] width 96 height 16
click at [709, 382] on span "Uber Eats" at bounding box center [698, 379] width 82 height 18
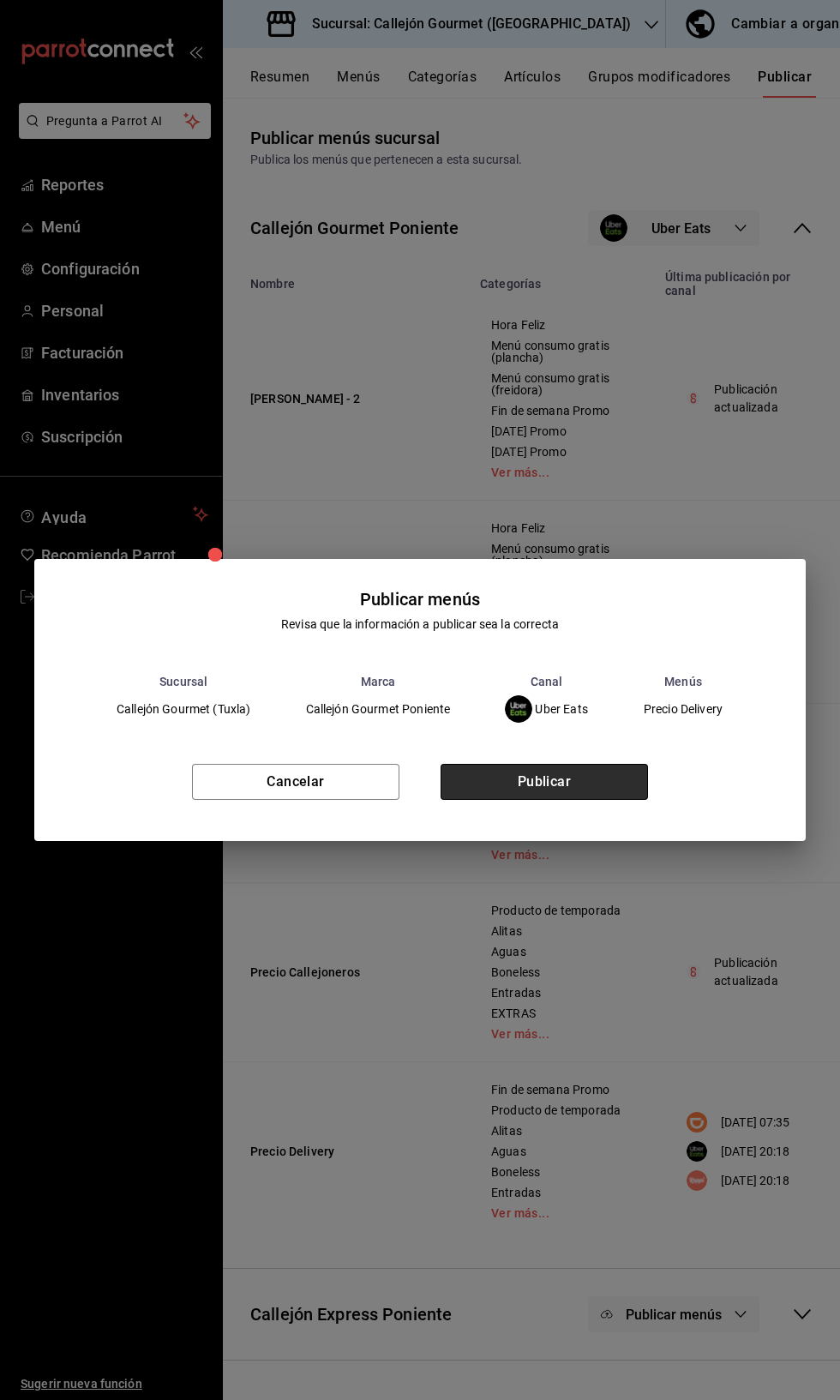
click at [585, 768] on button "Publicar" at bounding box center [544, 782] width 207 height 36
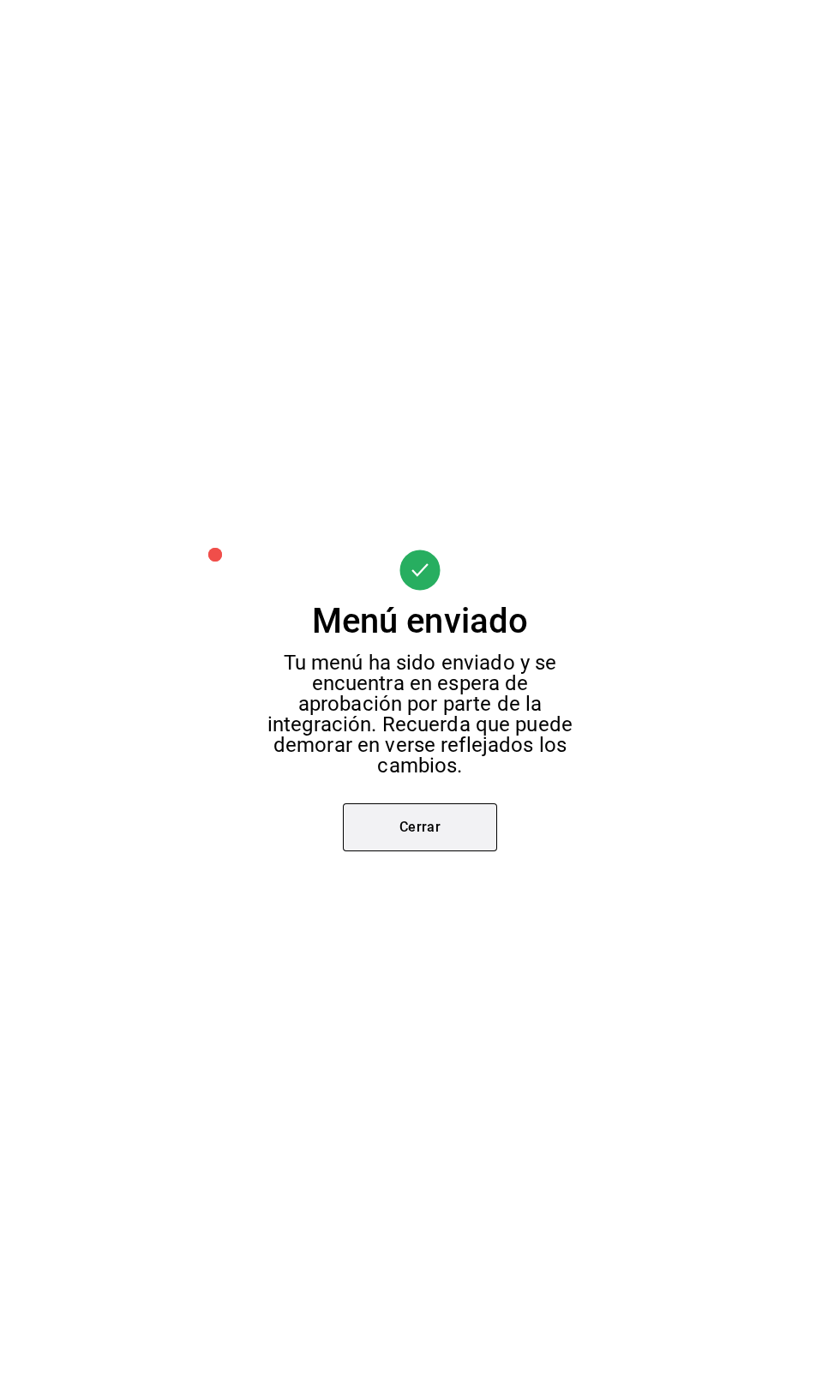
click at [414, 831] on button "Cerrar" at bounding box center [420, 827] width 155 height 48
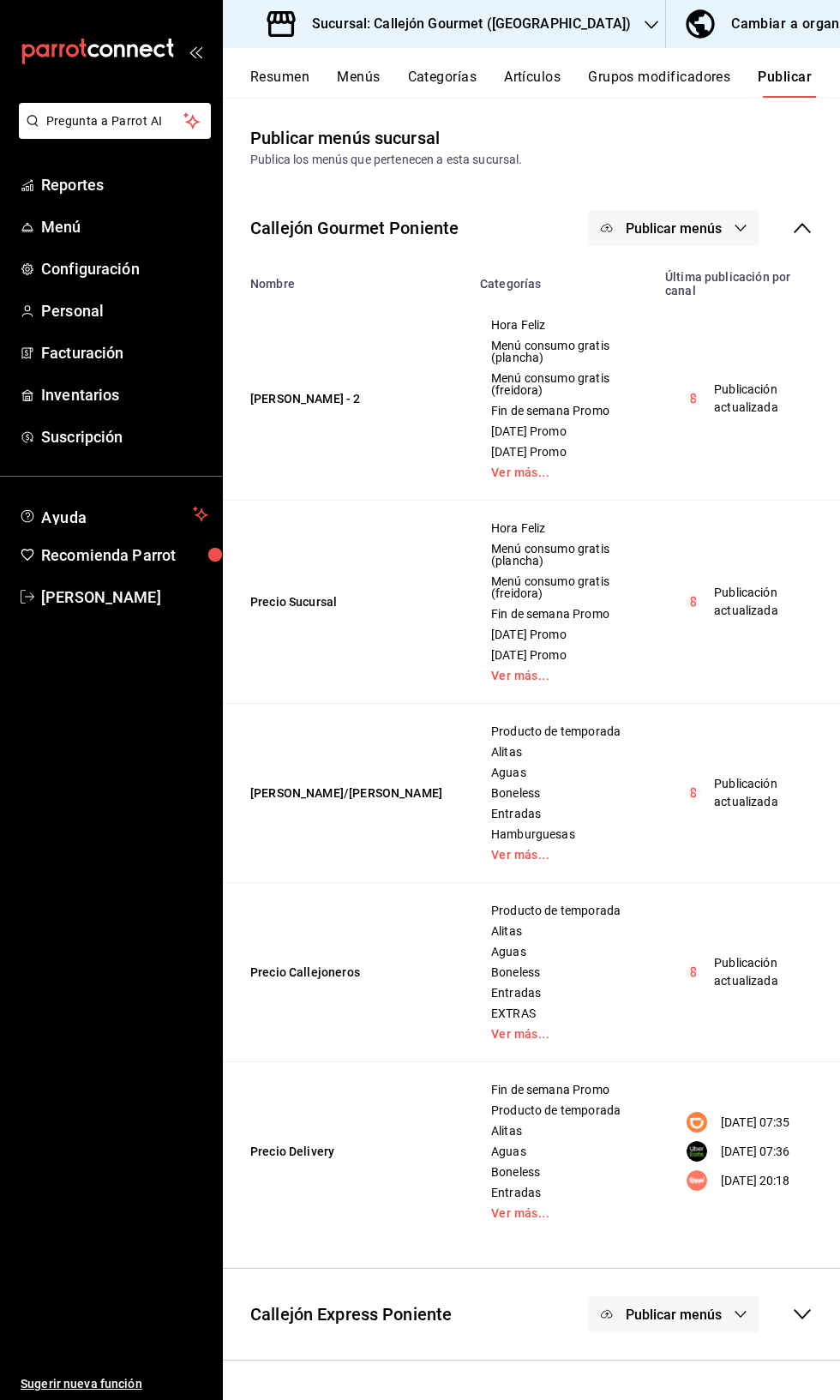
click at [691, 220] on span "Publicar menús" at bounding box center [673, 228] width 96 height 16
click at [690, 441] on li "Rappi" at bounding box center [674, 428] width 158 height 48
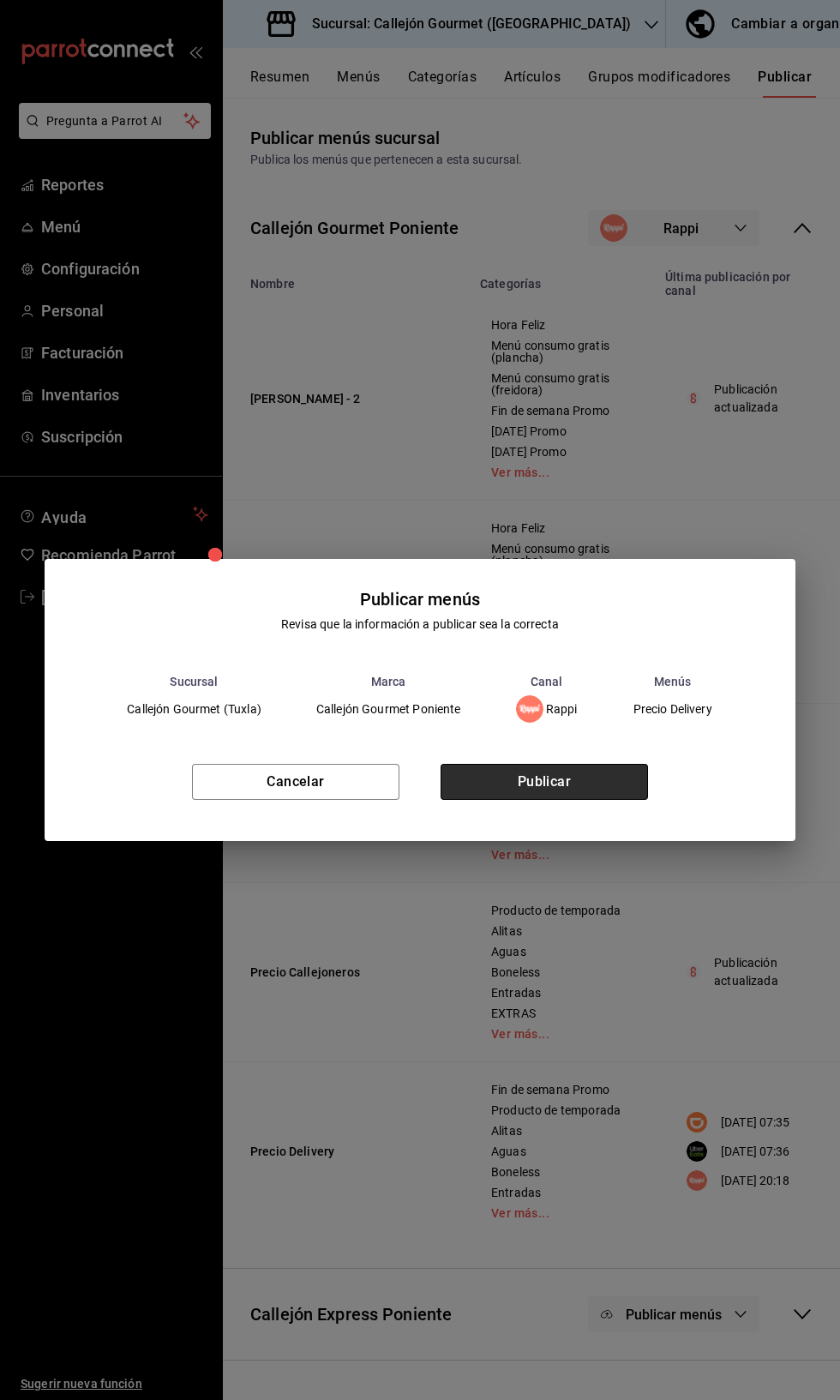
click at [561, 775] on button "Publicar" at bounding box center [544, 782] width 207 height 36
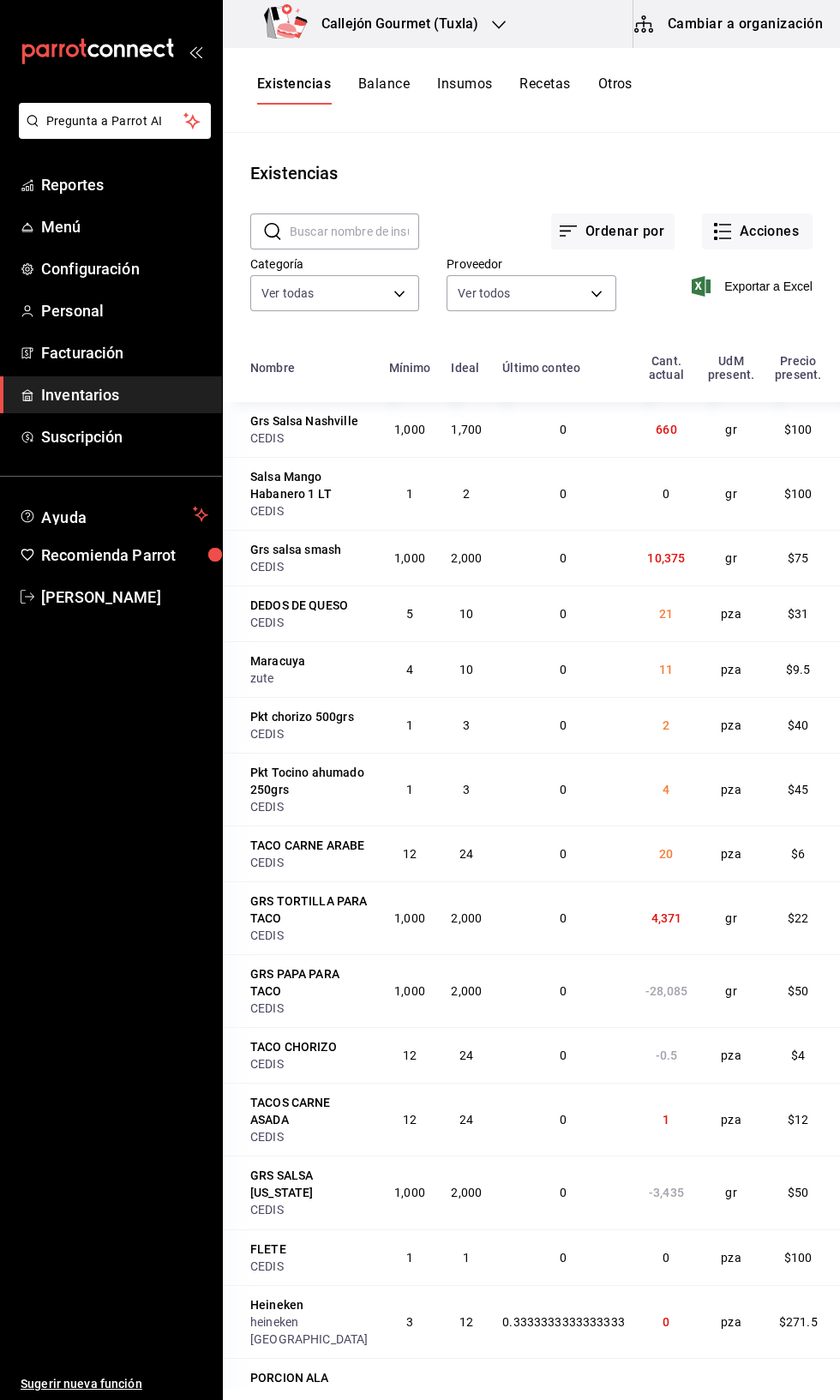
click at [343, 232] on input "text" at bounding box center [354, 232] width 130 height 35
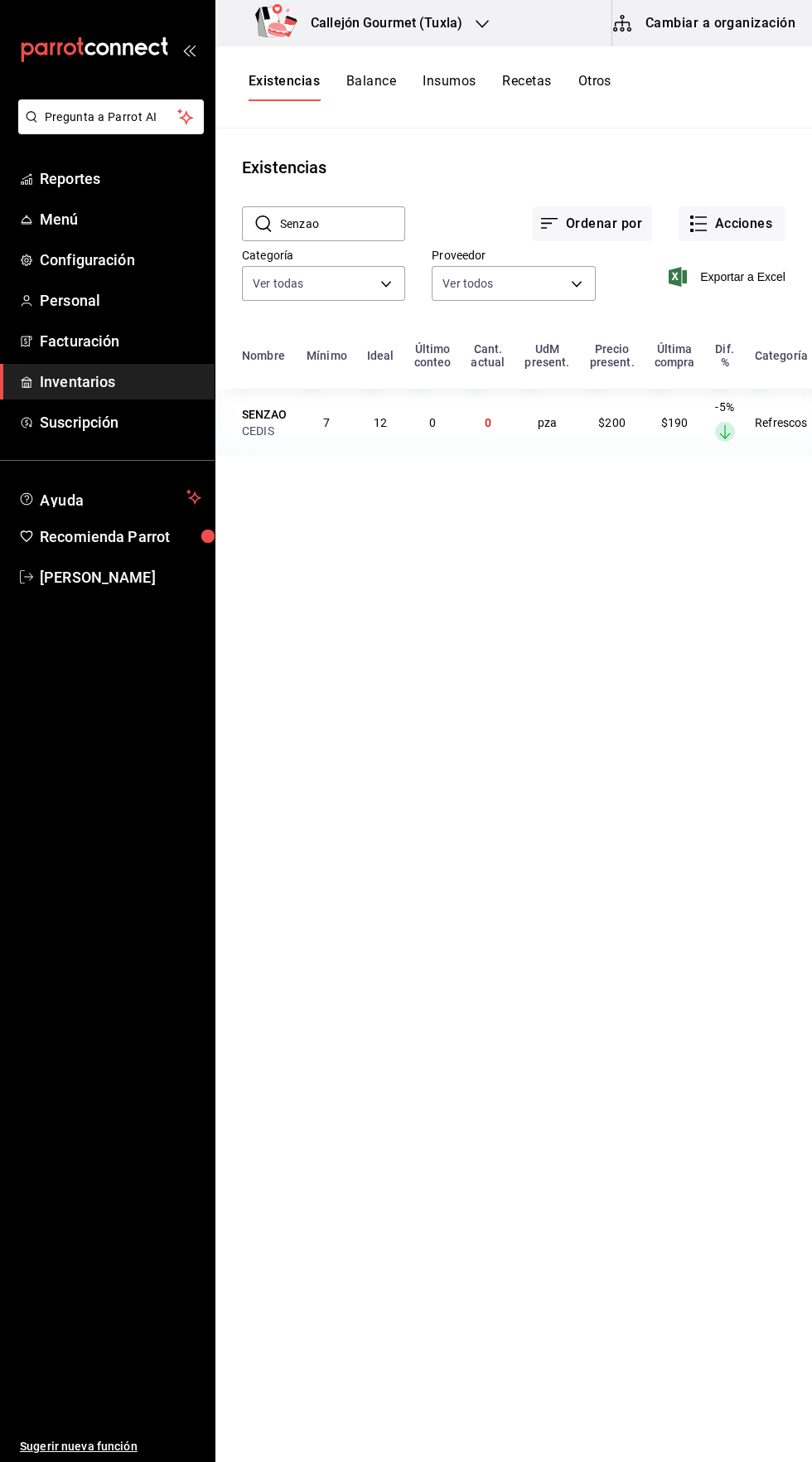
click at [348, 220] on input "Senzao" at bounding box center [343, 224] width 125 height 33
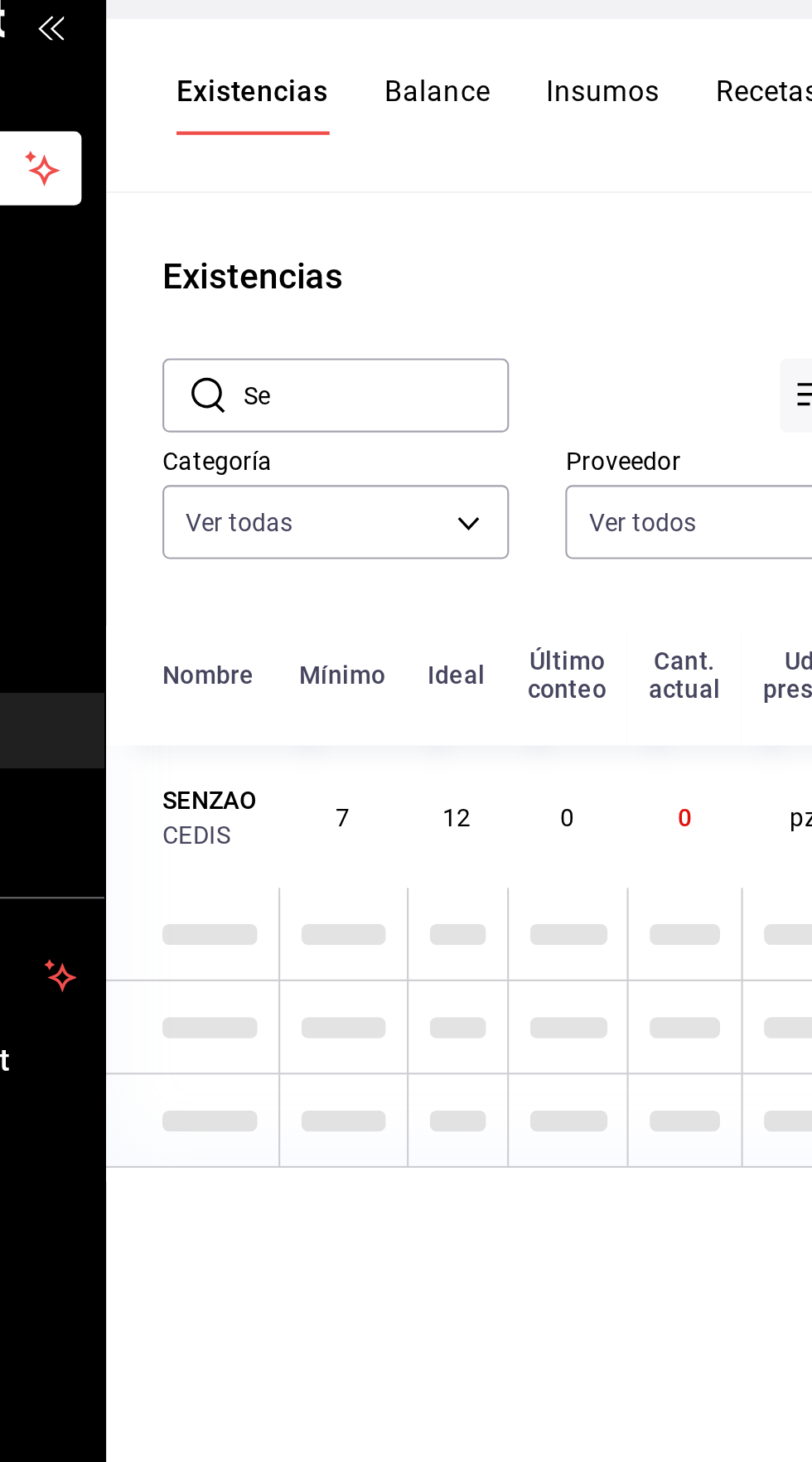
type input "S"
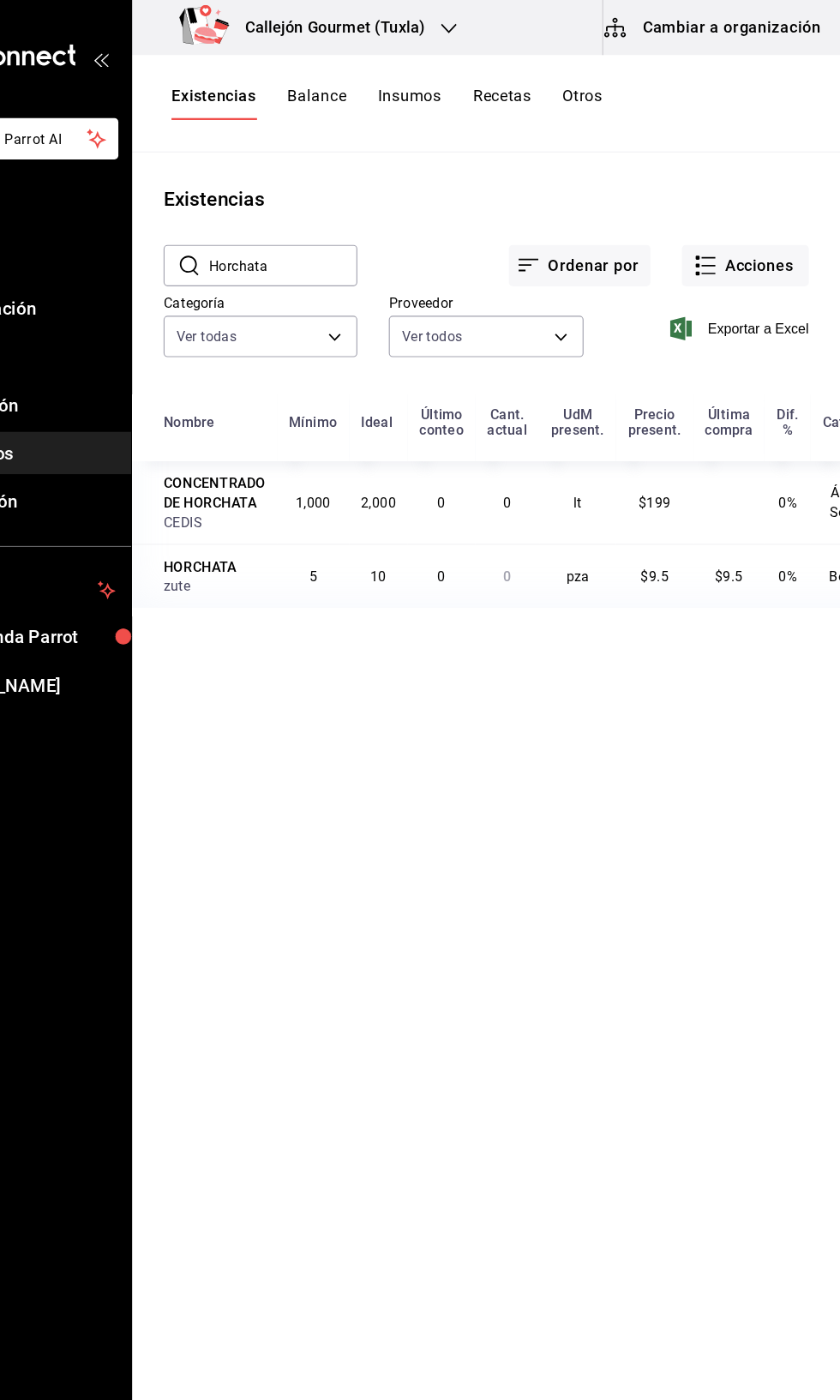
click at [354, 232] on input "Horchata" at bounding box center [354, 232] width 130 height 35
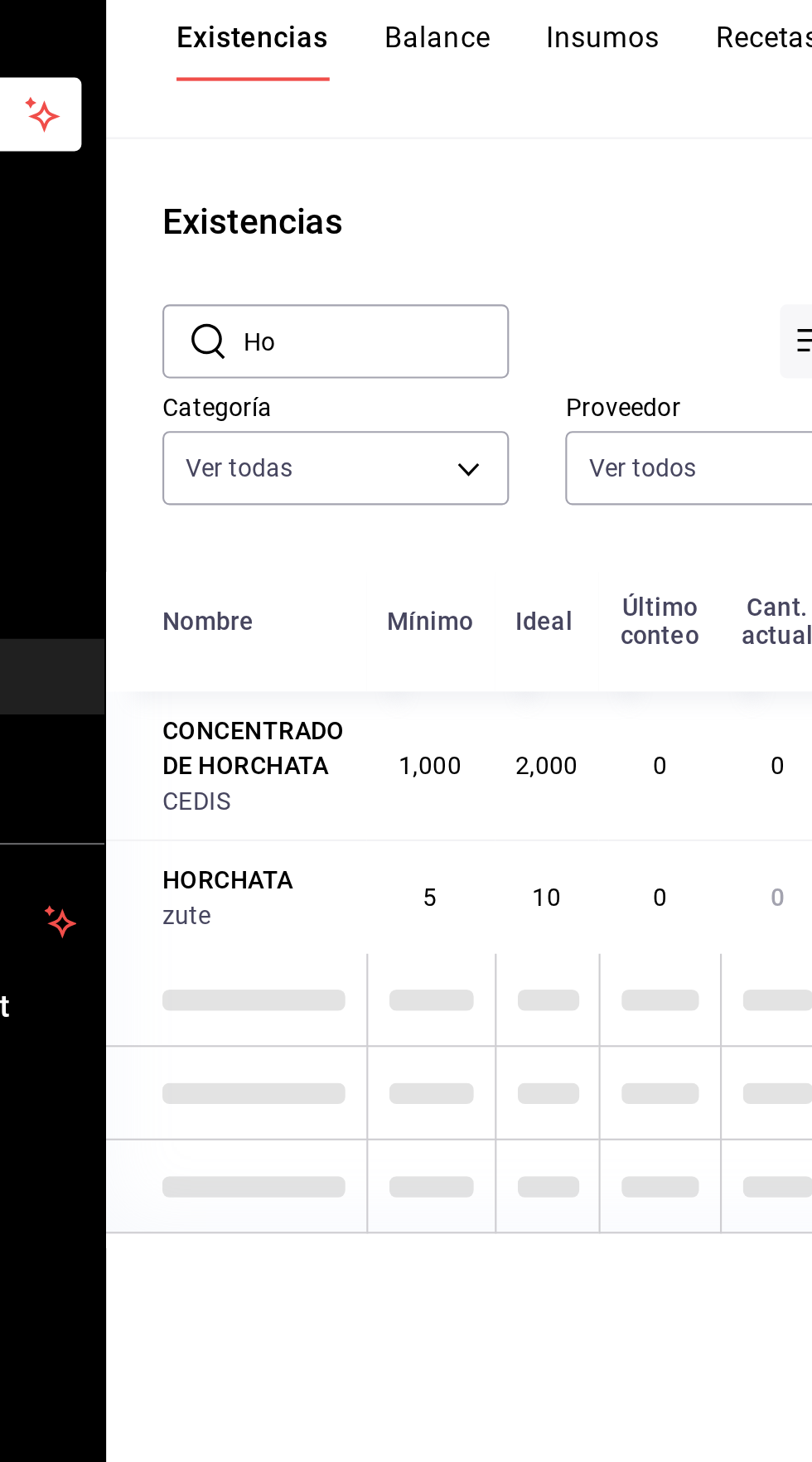
type input "H"
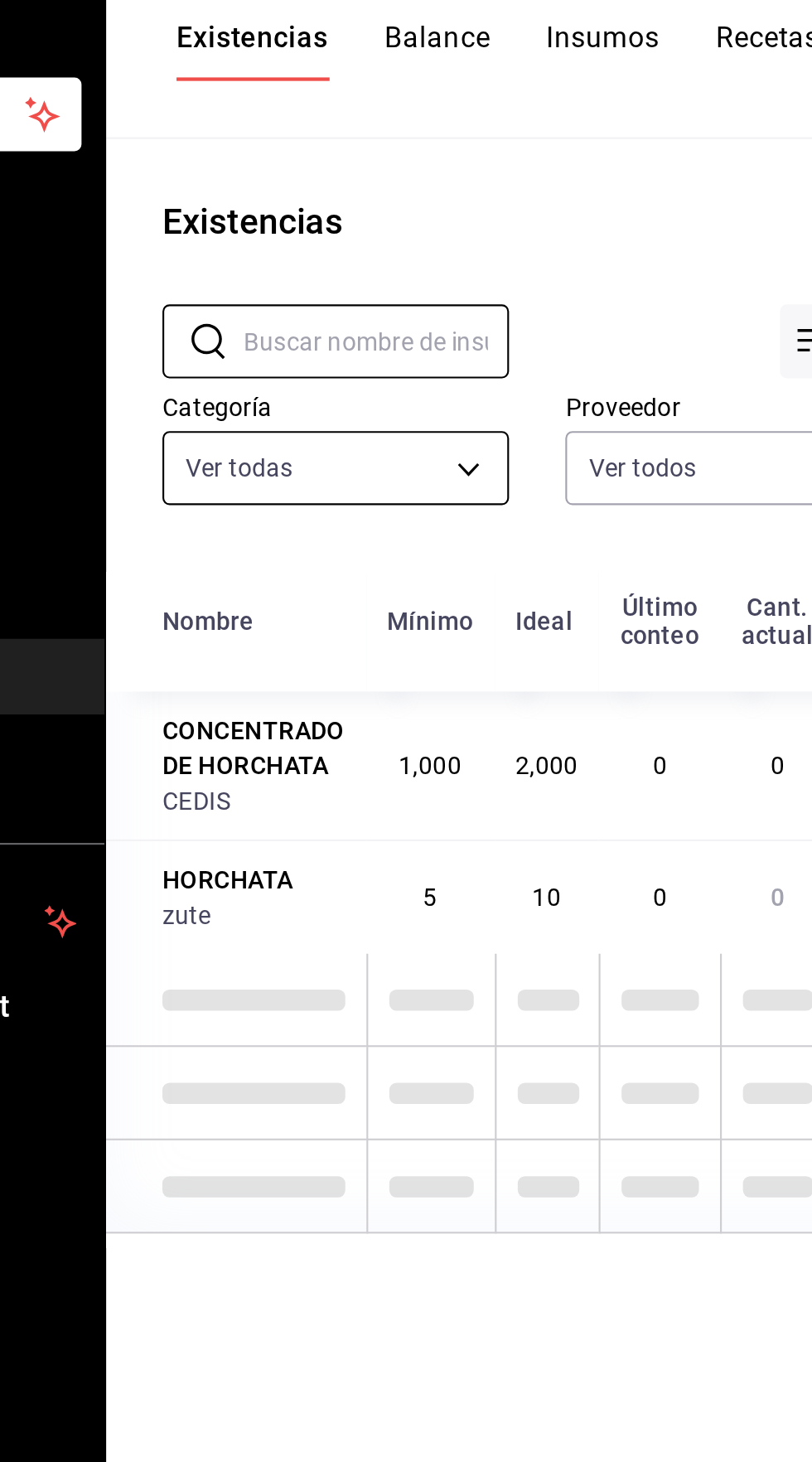
click at [369, 278] on body "Pregunta a Parrot AI Reportes Menú Configuración Personal Facturación Inventari…" at bounding box center [406, 725] width 812 height 1450
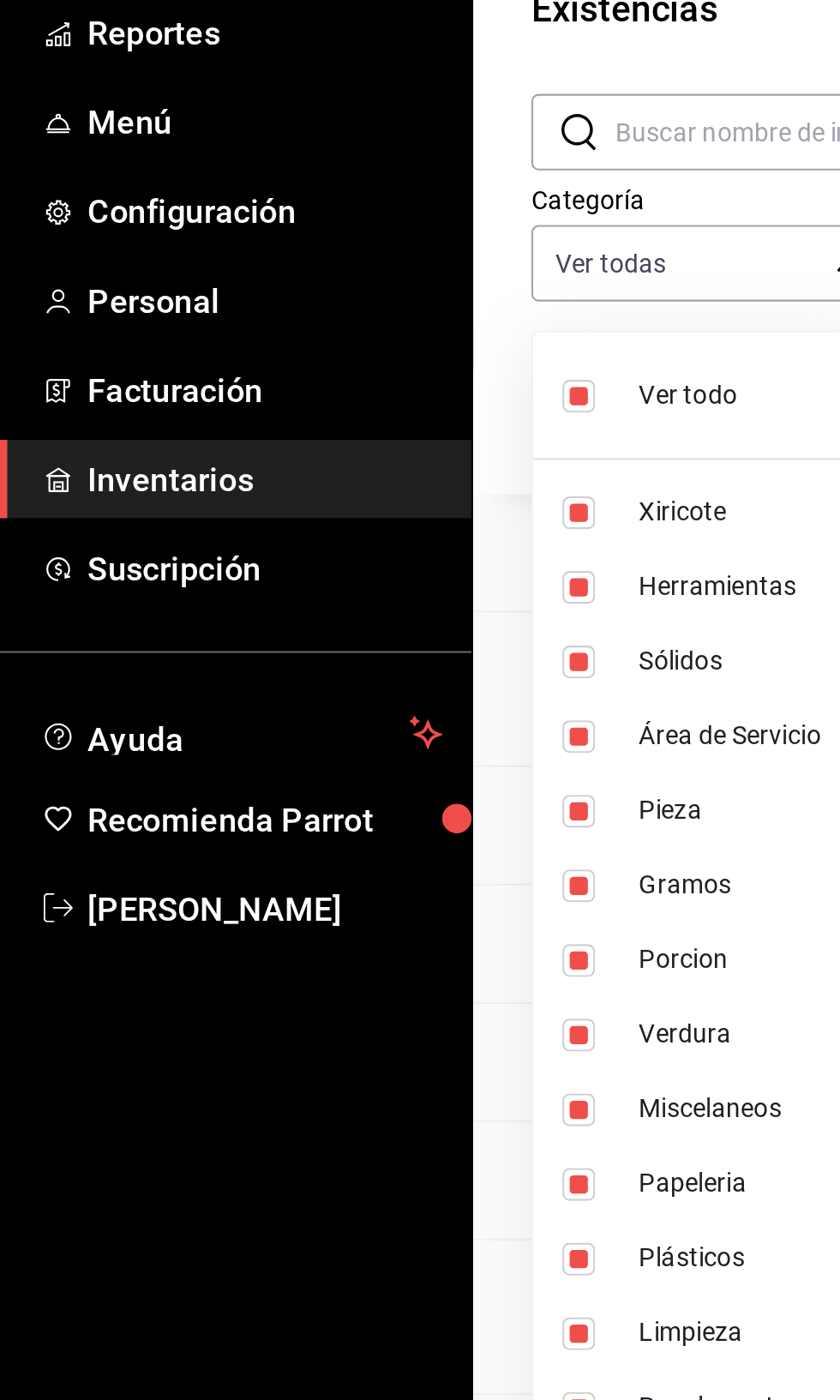
click at [283, 353] on label at bounding box center [277, 356] width 22 height 16
click at [280, 353] on input "checkbox" at bounding box center [273, 356] width 16 height 16
checkbox input "true"
type input "01b487b4-fd07-4e6f-8b10-175f5e71c4b9,6f111127-fd93-48d9-936d-f485c9158c9f,4e268…"
checkbox input "true"
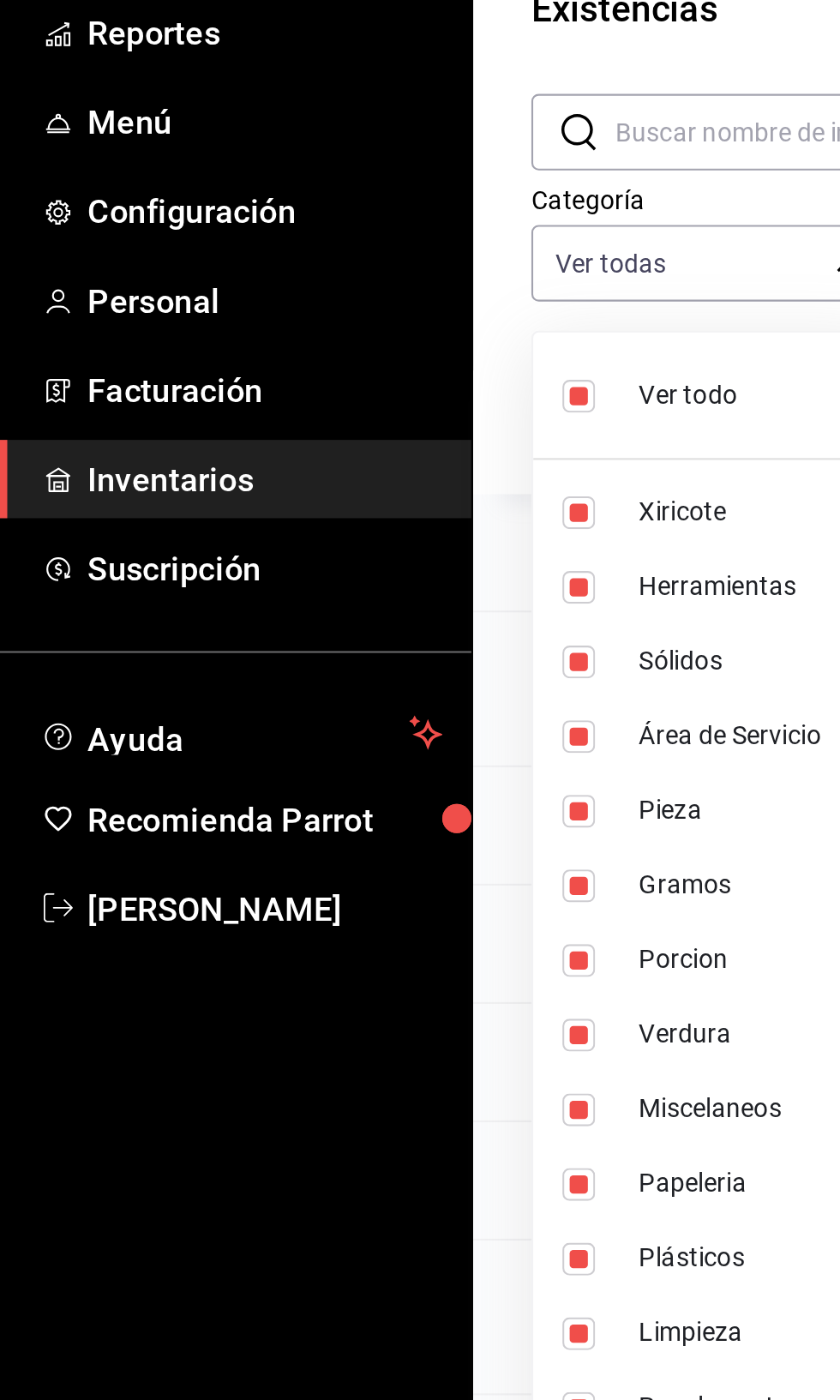
checkbox input "true"
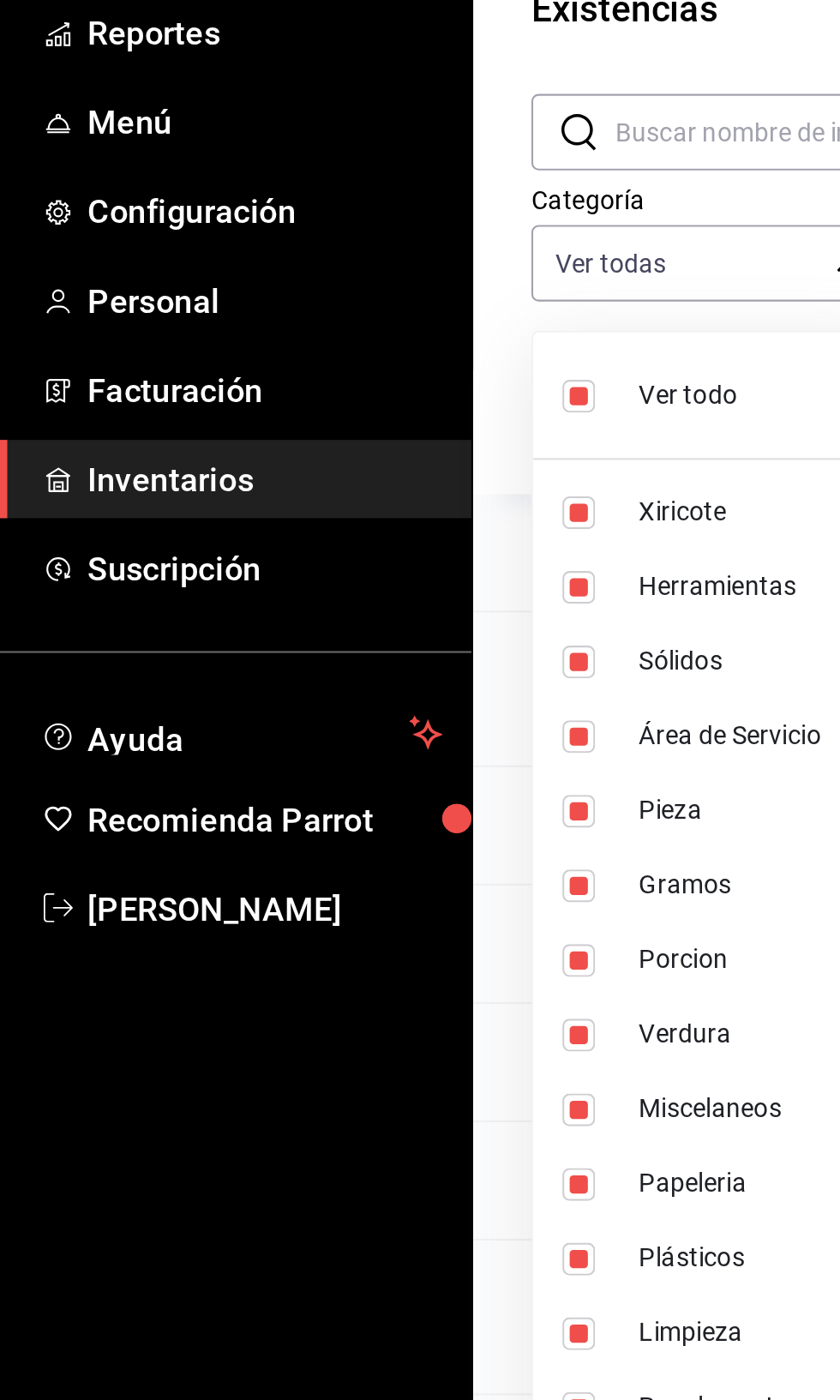
checkbox input "true"
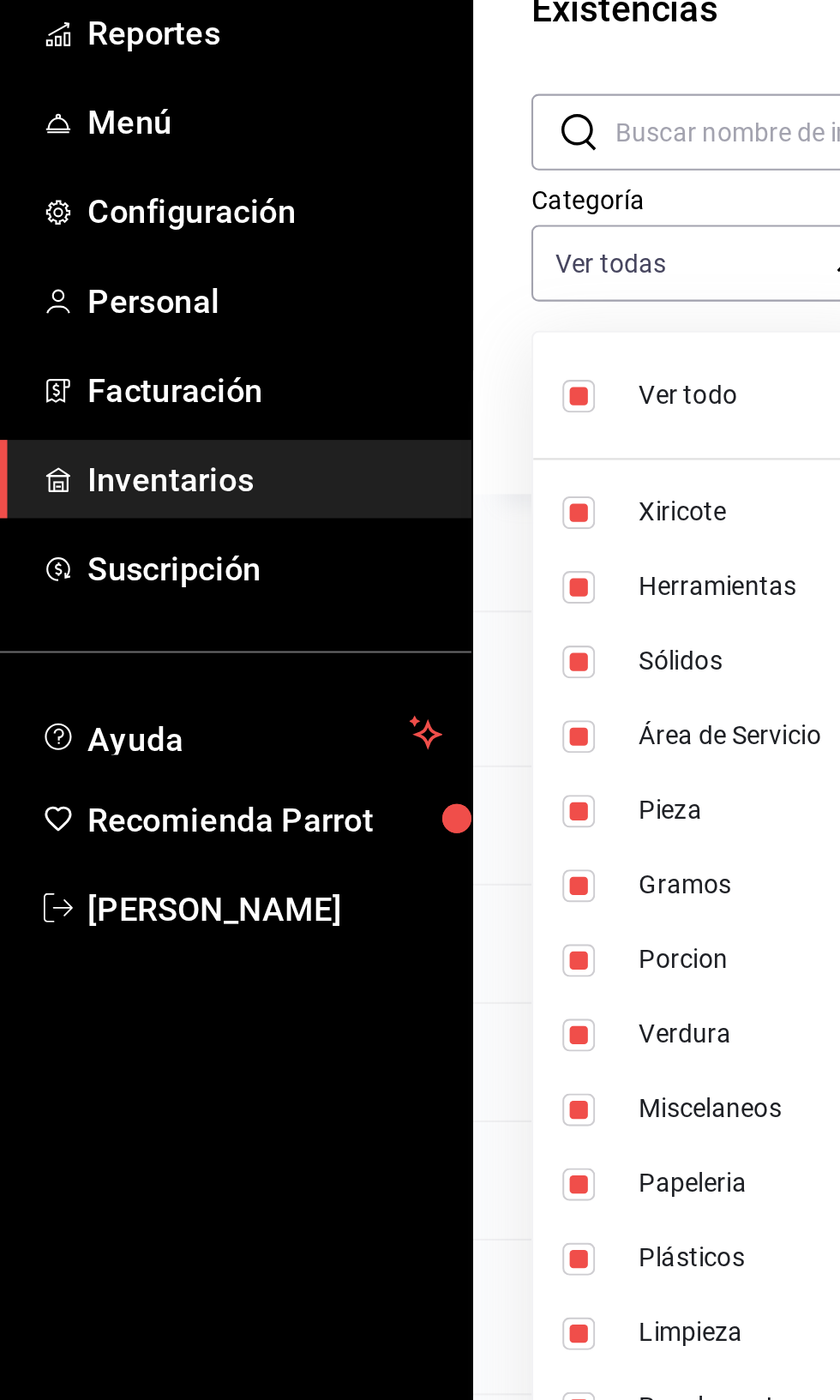
checkbox input "true"
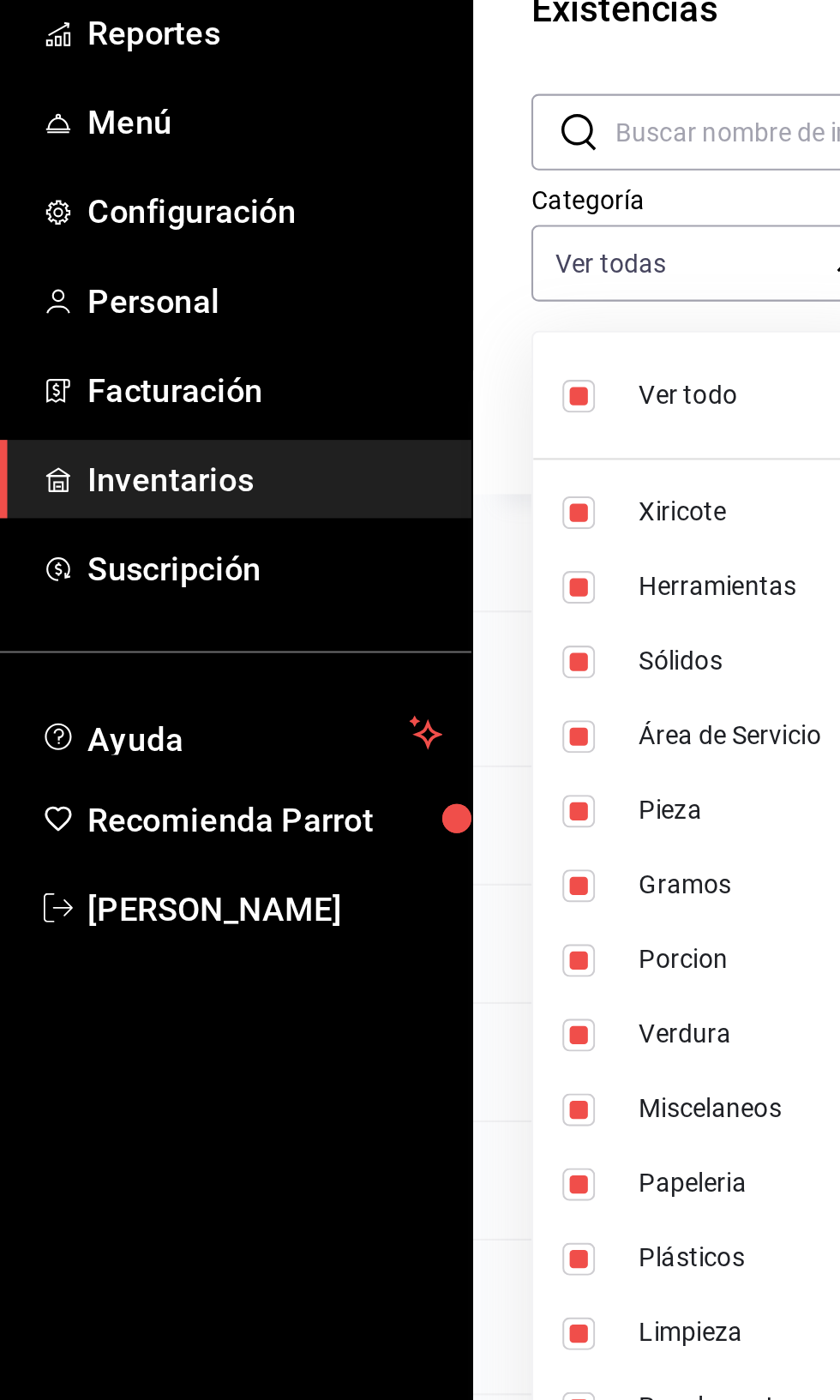
checkbox input "true"
click at [278, 360] on input "checkbox" at bounding box center [273, 356] width 16 height 16
checkbox input "false"
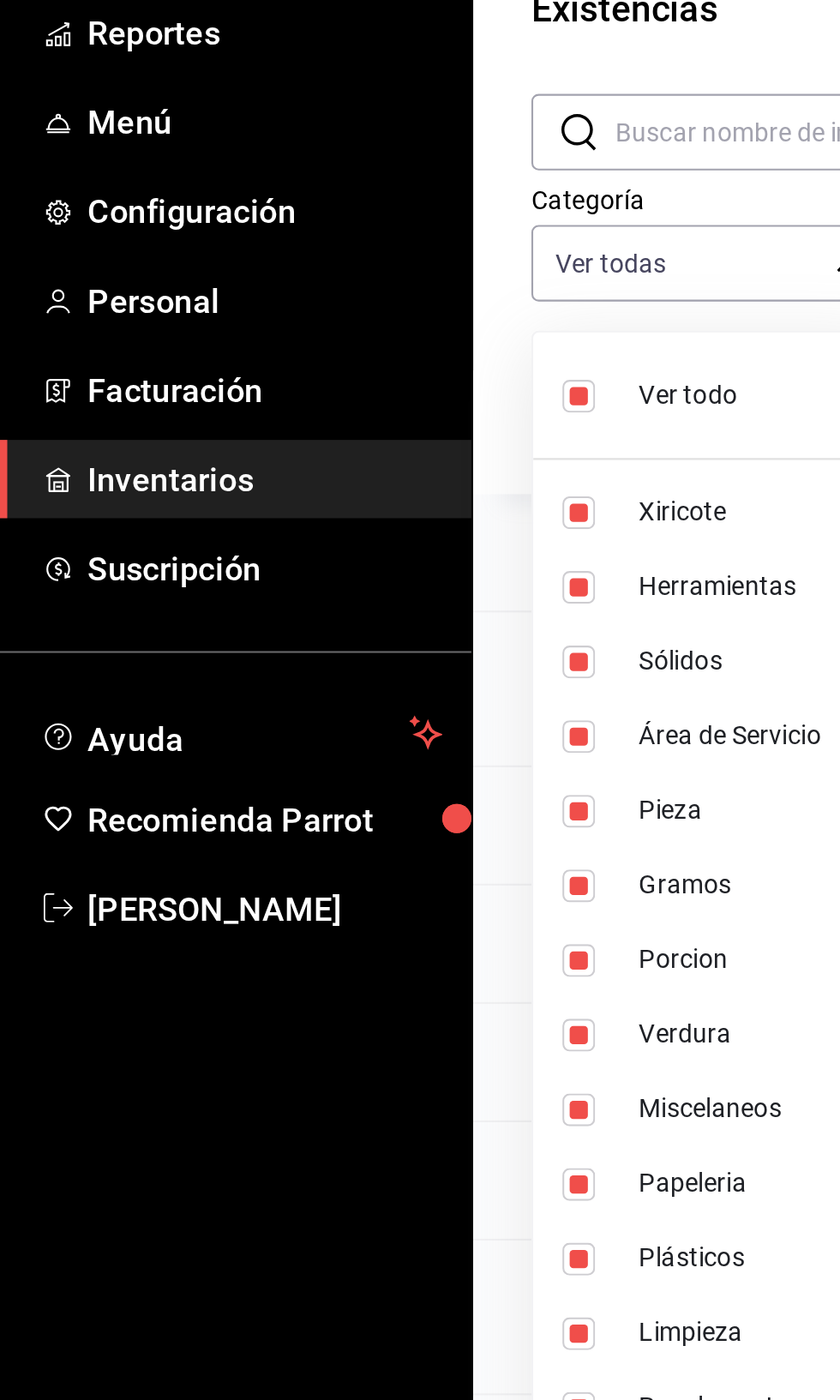
checkbox input "false"
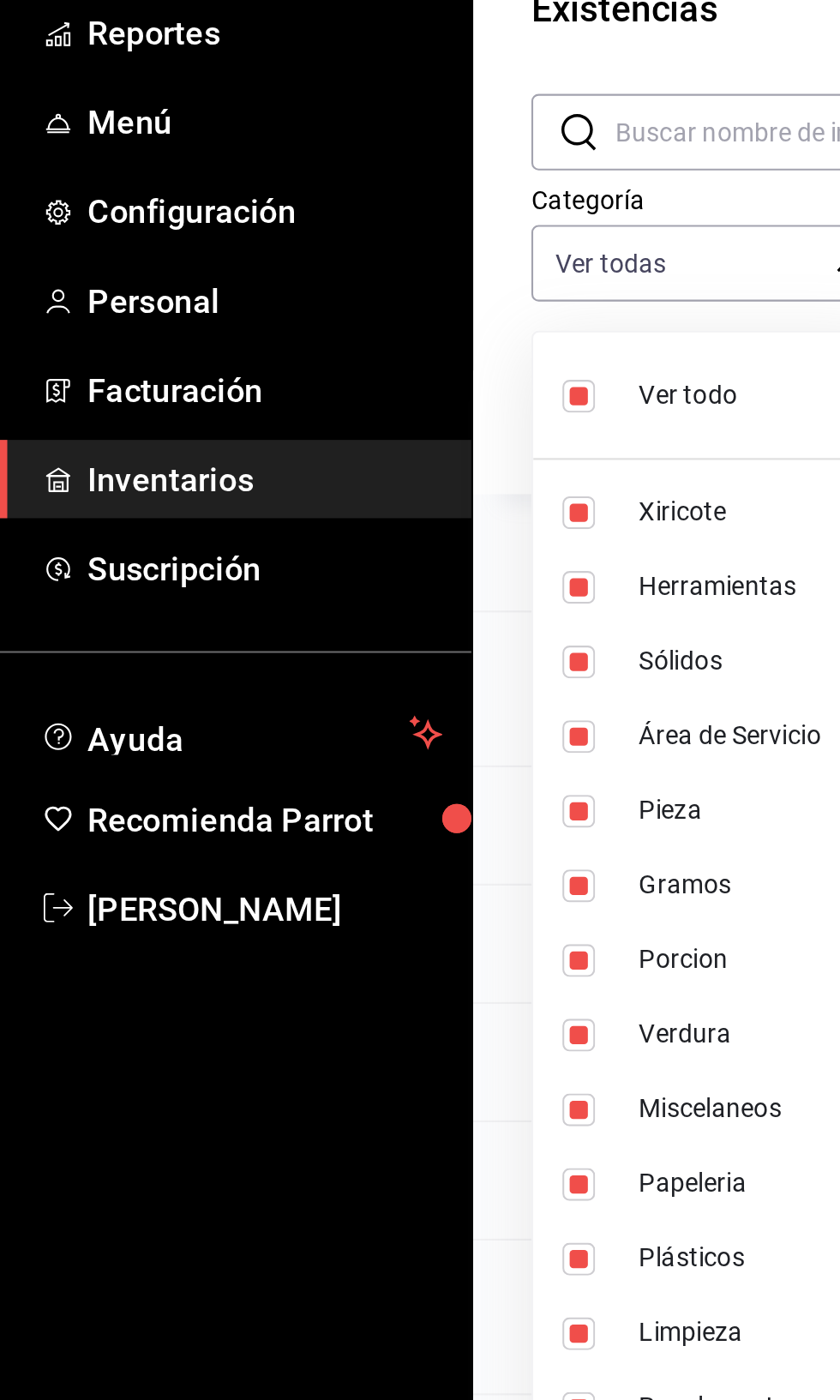
checkbox input "false"
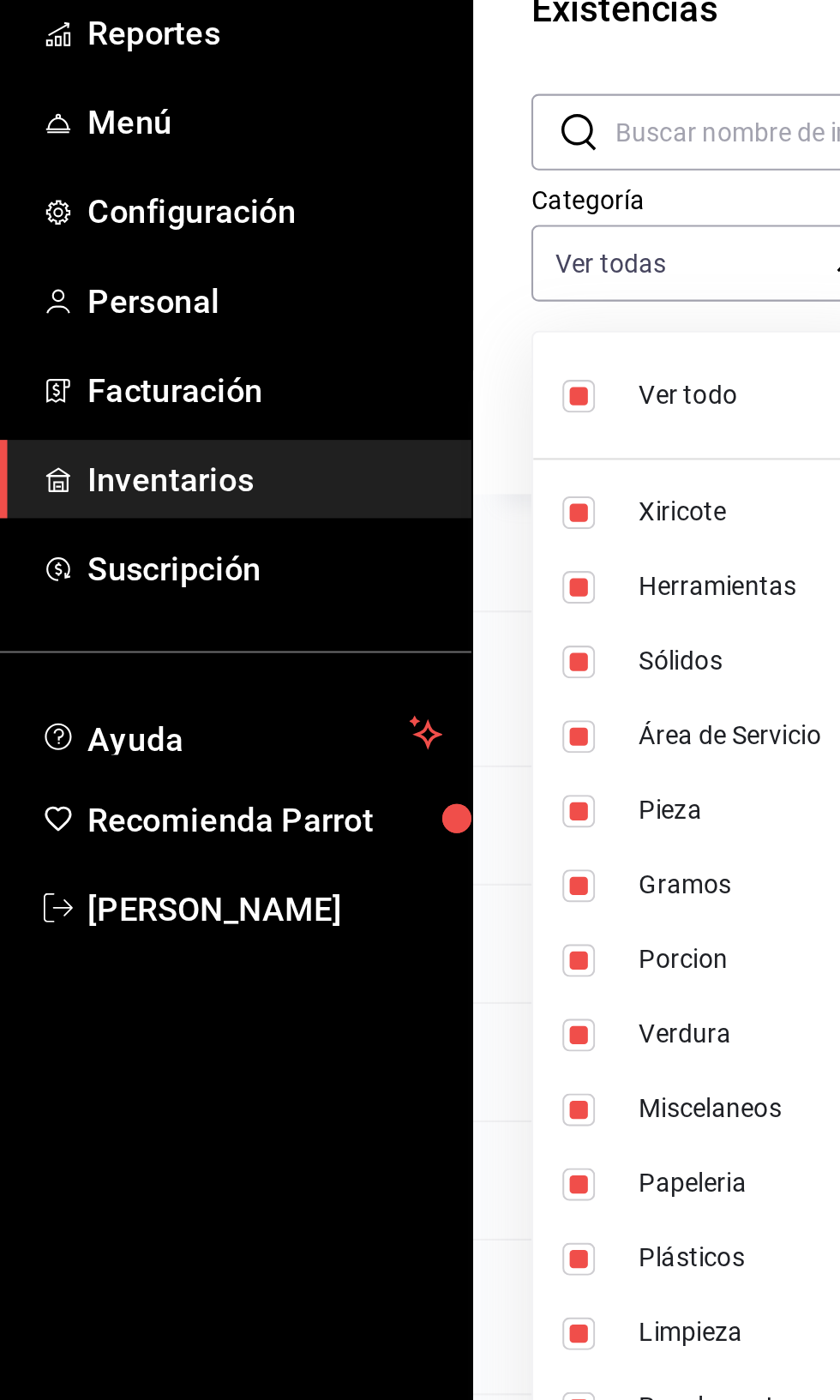
checkbox input "false"
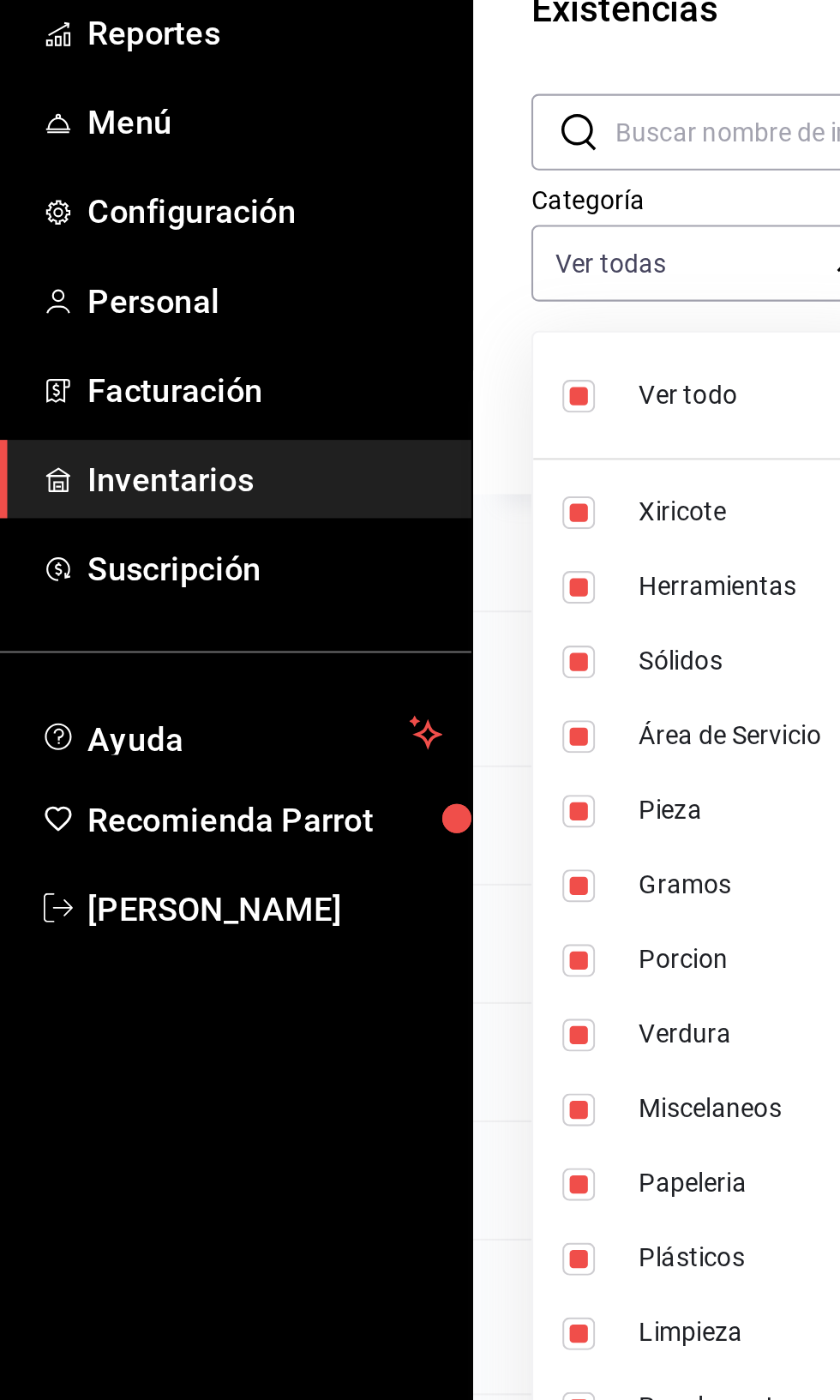
checkbox input "false"
click at [333, 550] on span "Pieza" at bounding box center [353, 550] width 104 height 18
type input "0262bcae-ebf1-4bea-842a-a14c846a0f4c"
checkbox input "true"
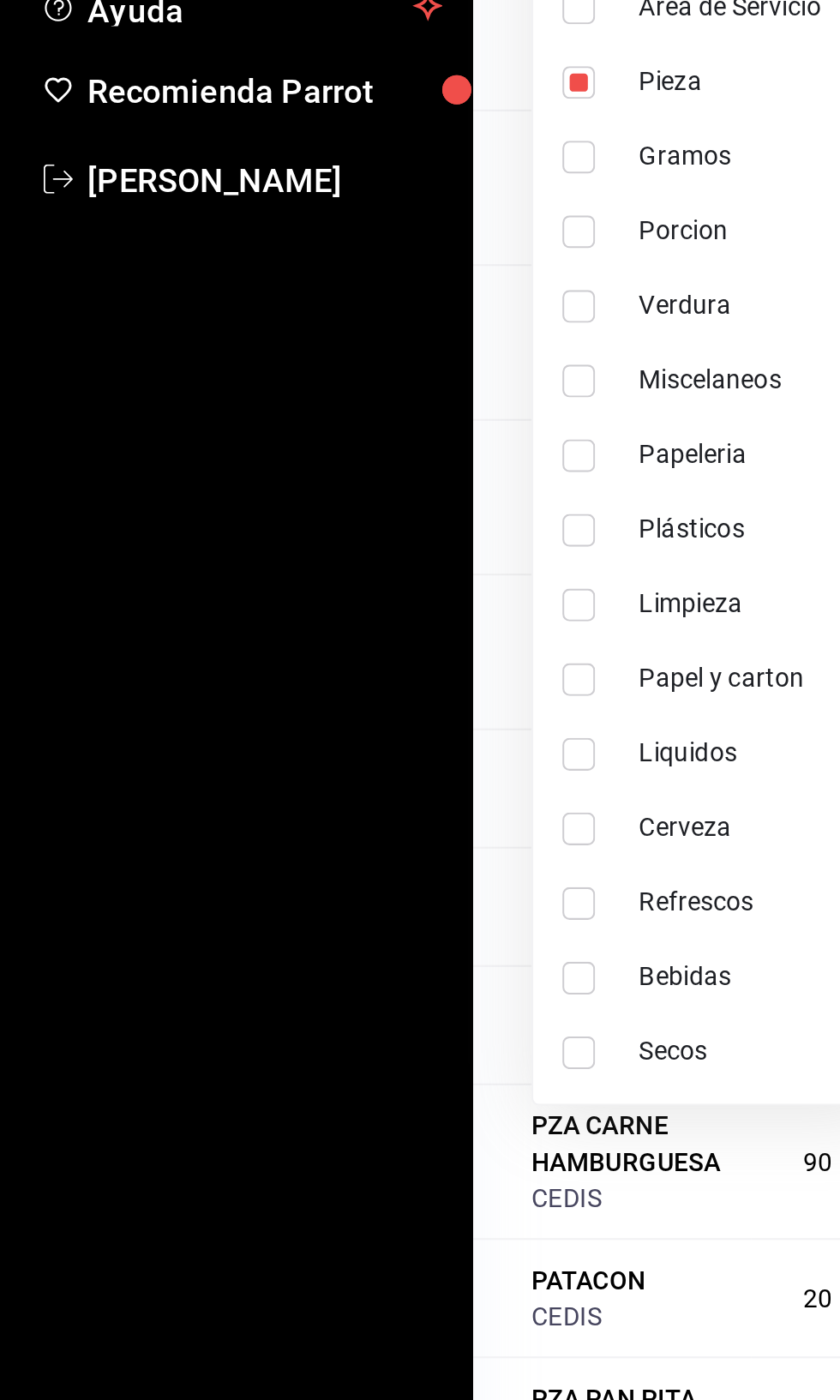
click at [337, 964] on span "Bebidas" at bounding box center [353, 972] width 104 height 18
type input "0262bcae-ebf1-4bea-842a-a14c846a0f4c,91381853-9501-463d-b3c7-52f5c4a1ed67"
checkbox input "true"
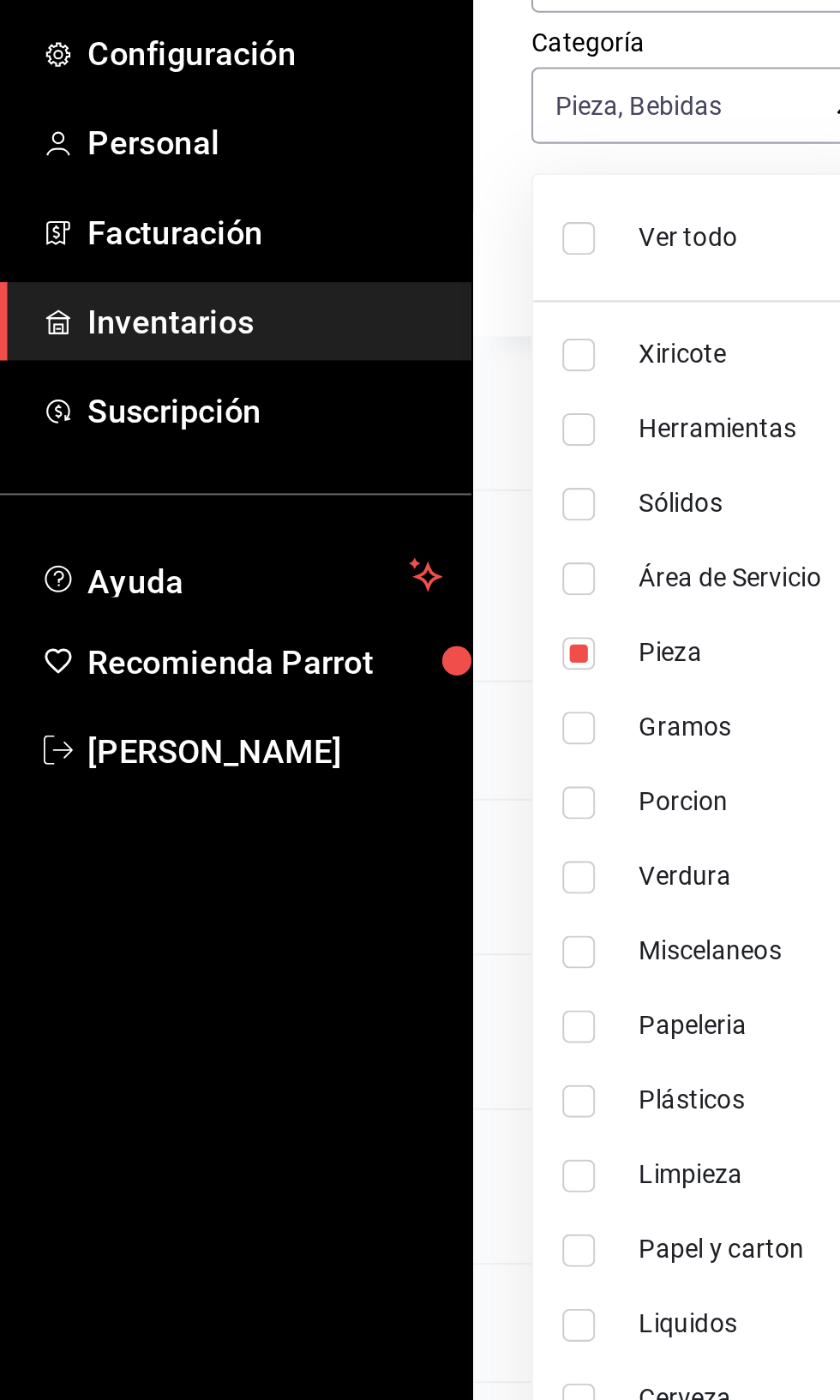
click at [285, 550] on label at bounding box center [277, 551] width 22 height 16
click at [280, 550] on input "checkbox" at bounding box center [273, 551] width 16 height 16
checkbox input "true"
type input "91381853-9501-463d-b3c7-52f5c4a1ed67,0262bcae-ebf1-4bea-842a-a14c846a0f4c"
click at [274, 547] on input "checkbox" at bounding box center [273, 551] width 16 height 16
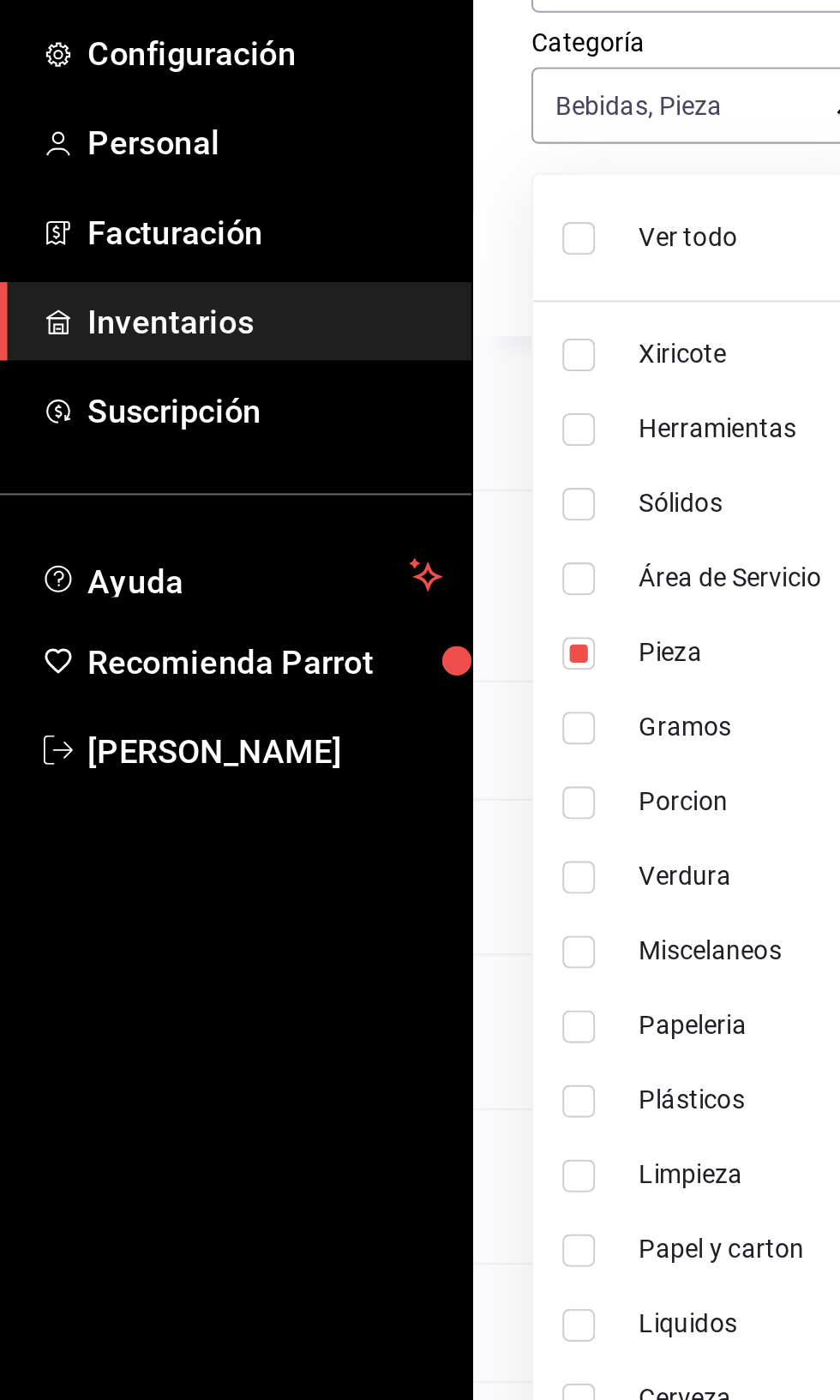
checkbox input "false"
type input "91381853-9501-463d-b3c7-52f5c4a1ed67"
click at [134, 786] on div at bounding box center [420, 700] width 840 height 1400
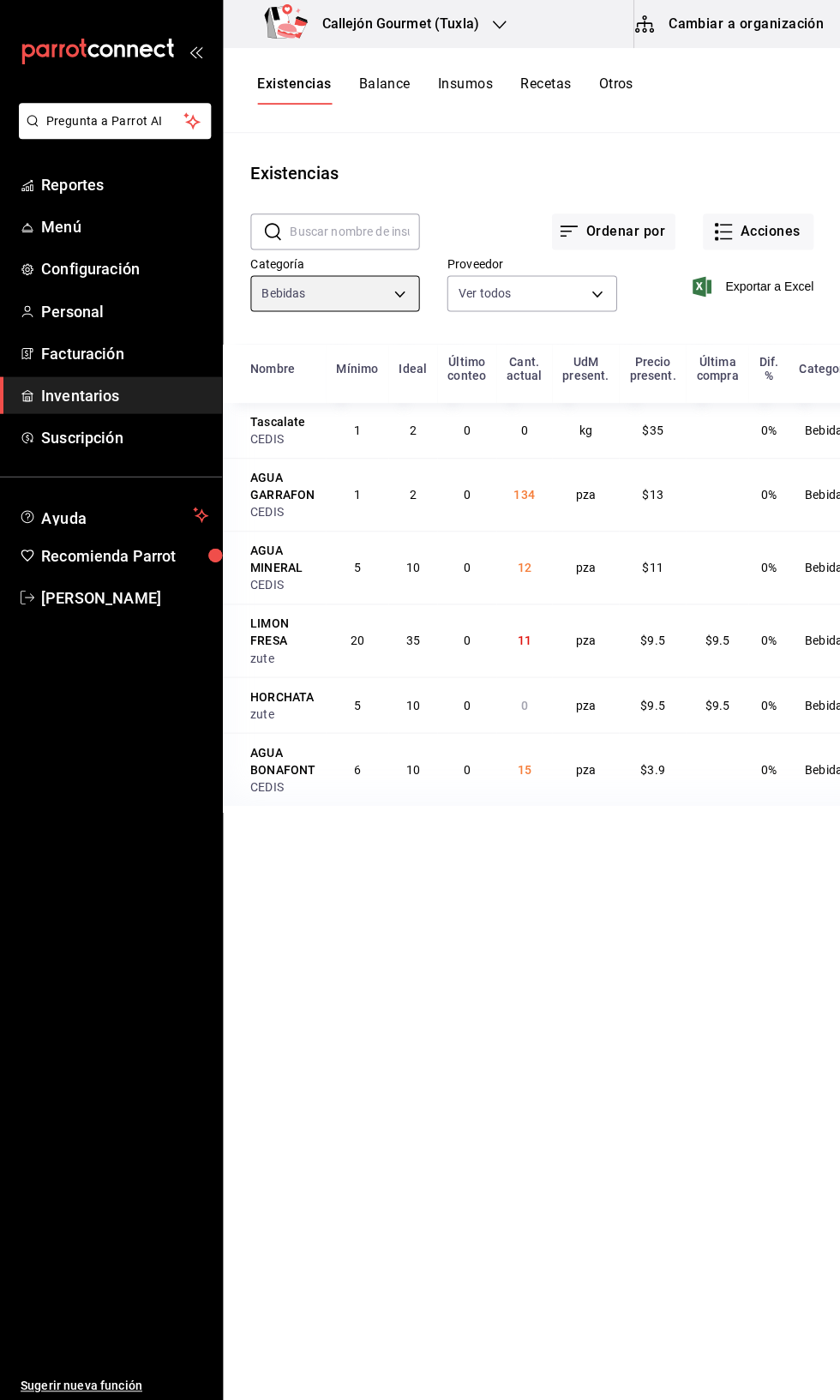
scroll to position [8, 0]
